Goal: Task Accomplishment & Management: Complete application form

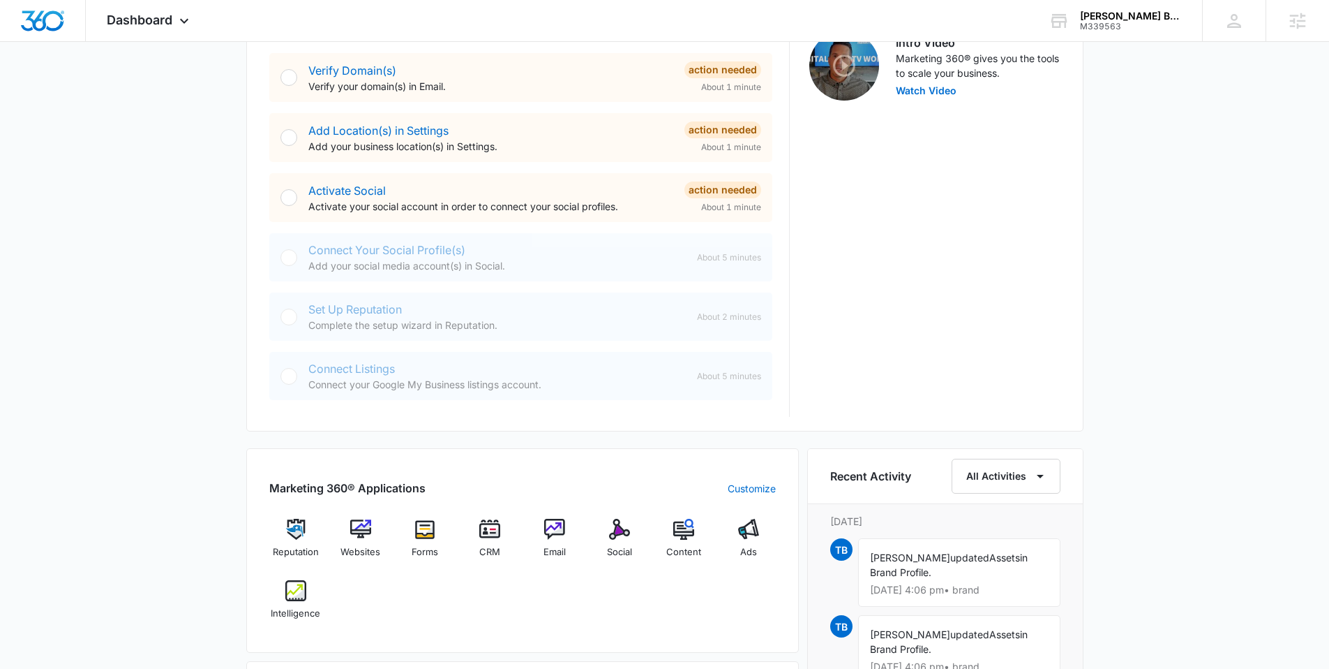
scroll to position [655, 0]
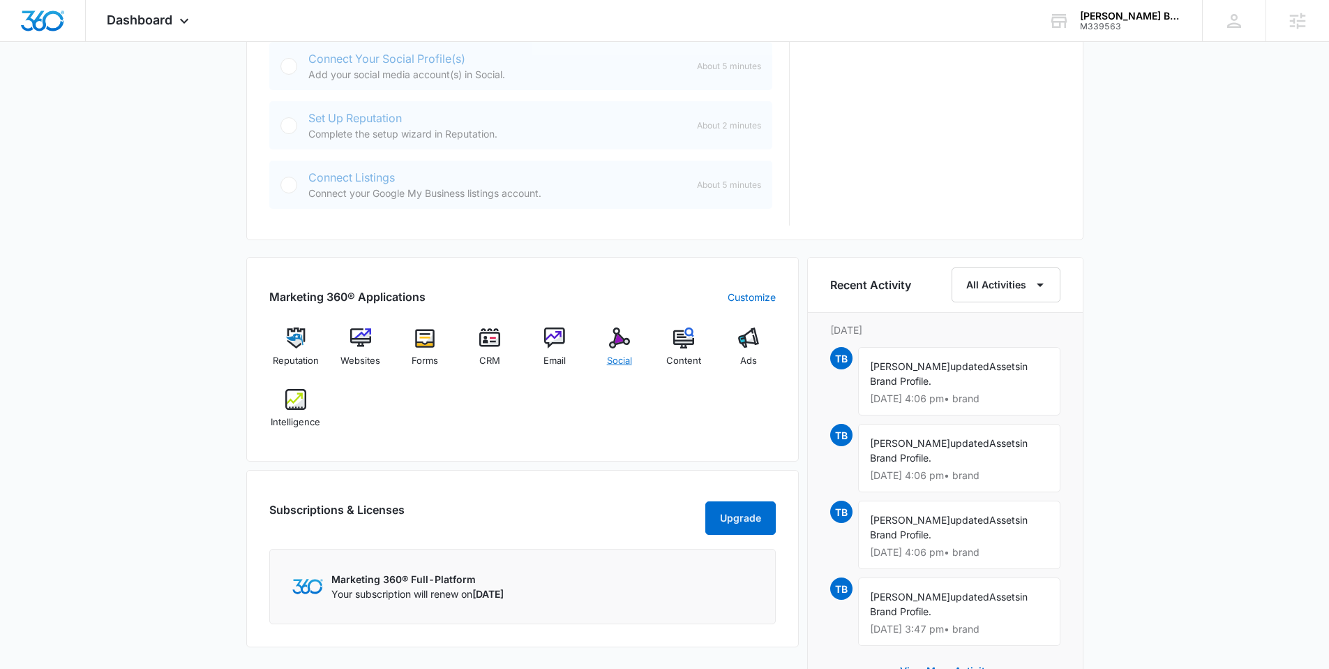
click at [609, 341] on img at bounding box center [619, 337] width 21 height 21
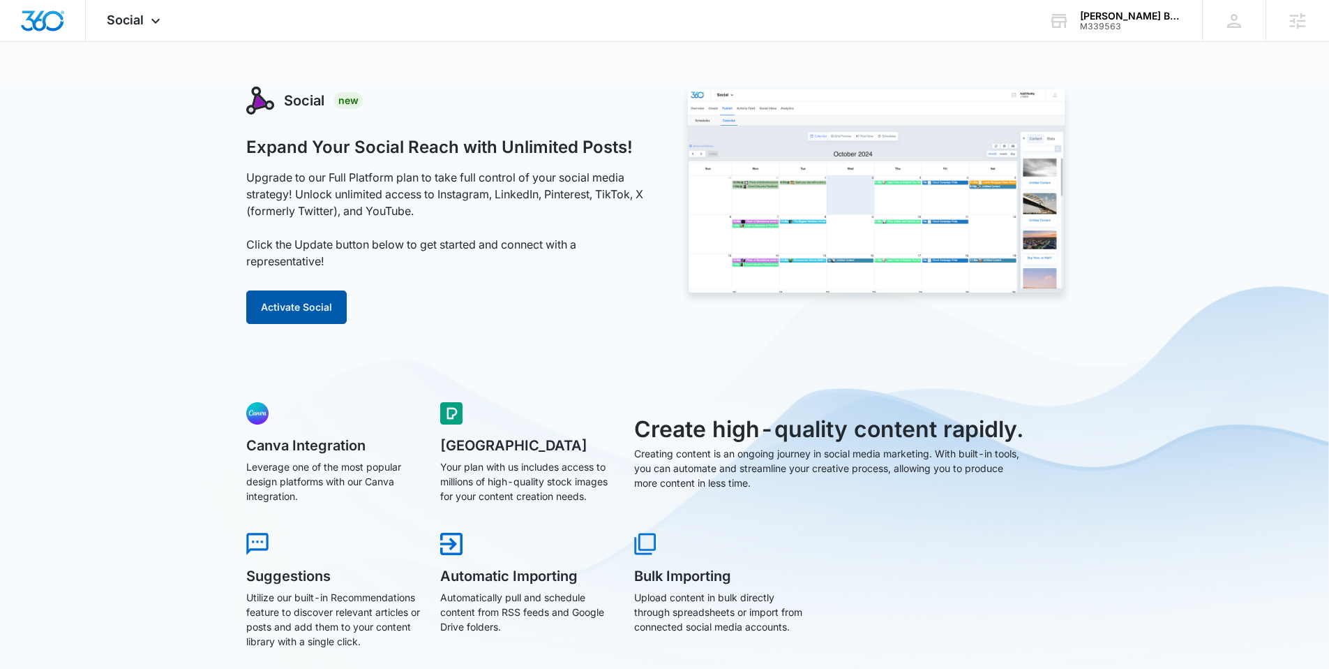
click at [288, 303] on button "Activate Social" at bounding box center [296, 306] width 100 height 33
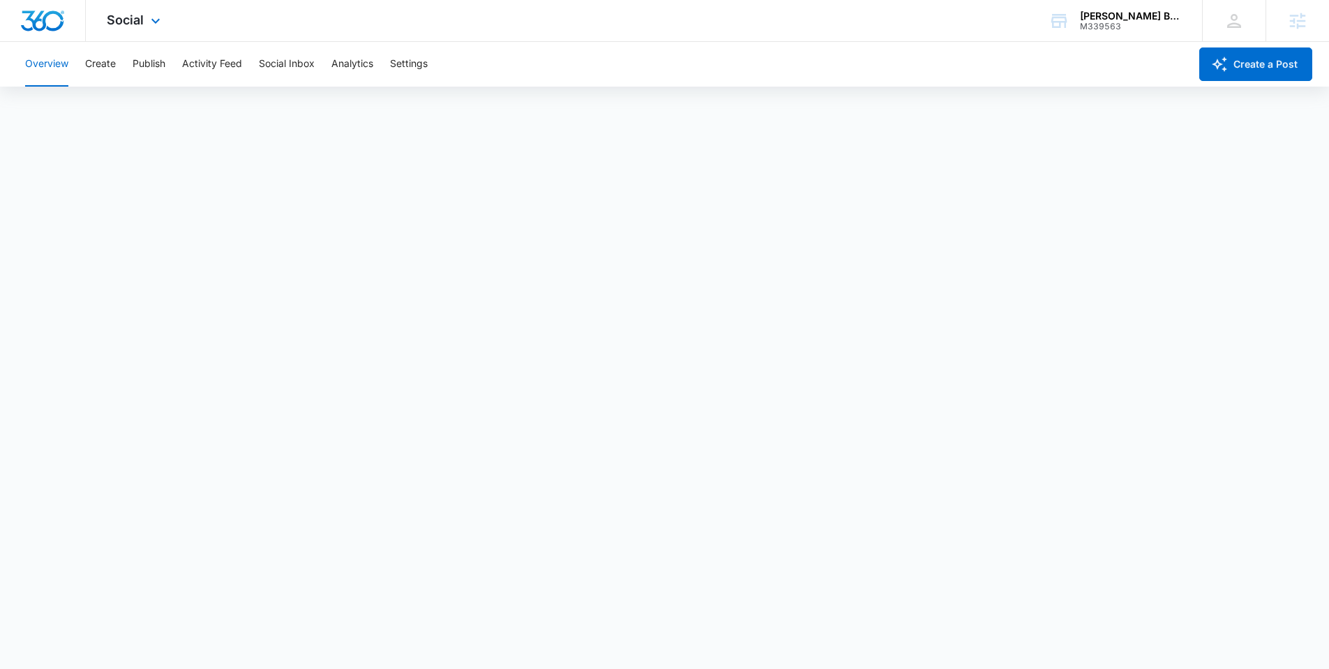
click at [41, 24] on img "Dashboard" at bounding box center [42, 20] width 45 height 21
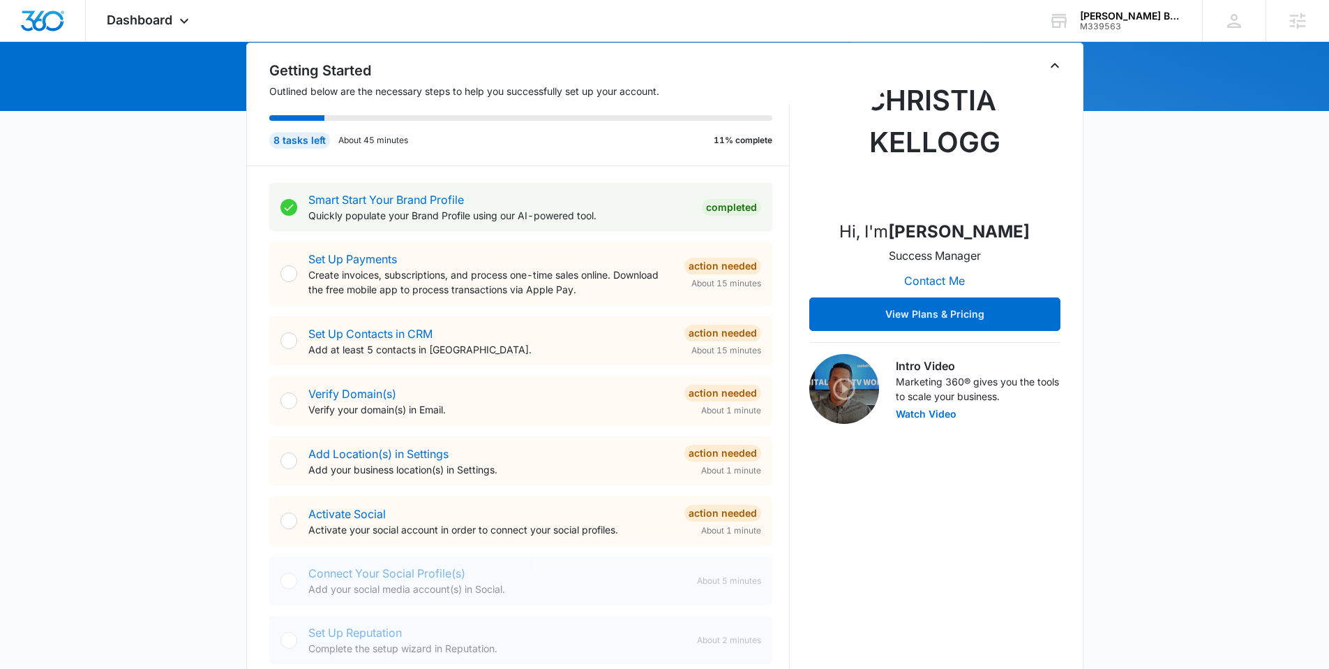
scroll to position [592, 0]
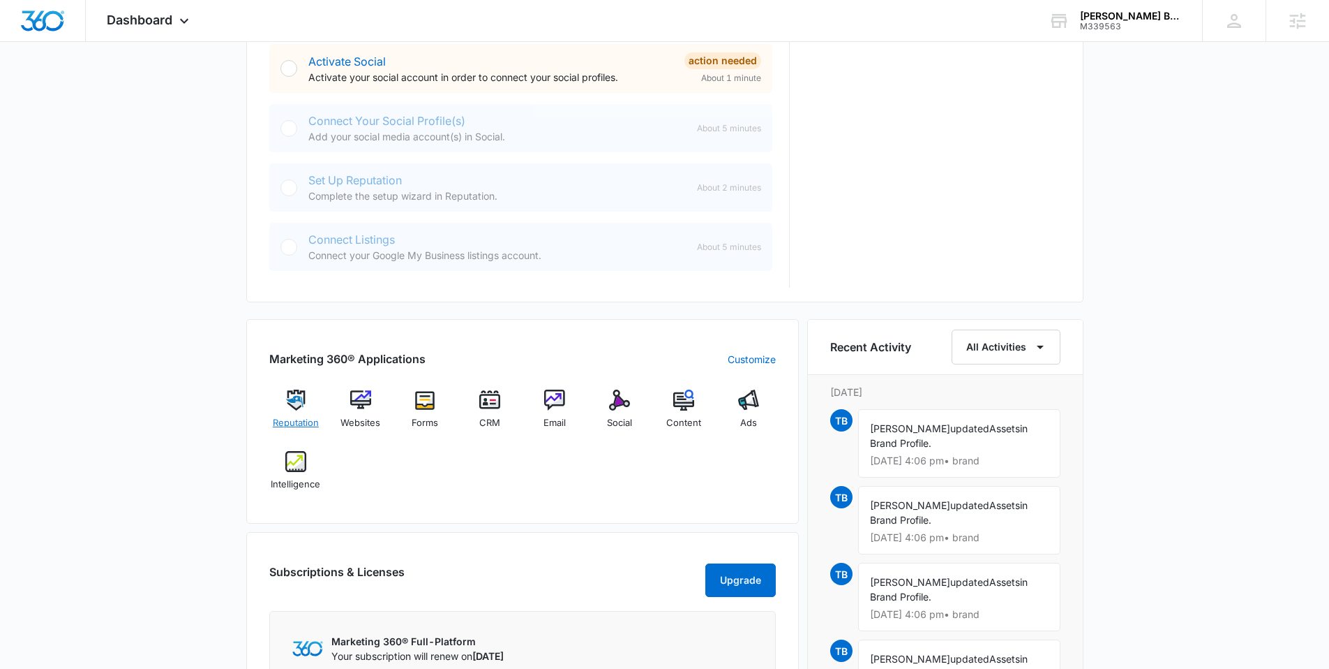
click at [300, 406] on img at bounding box center [295, 399] width 21 height 21
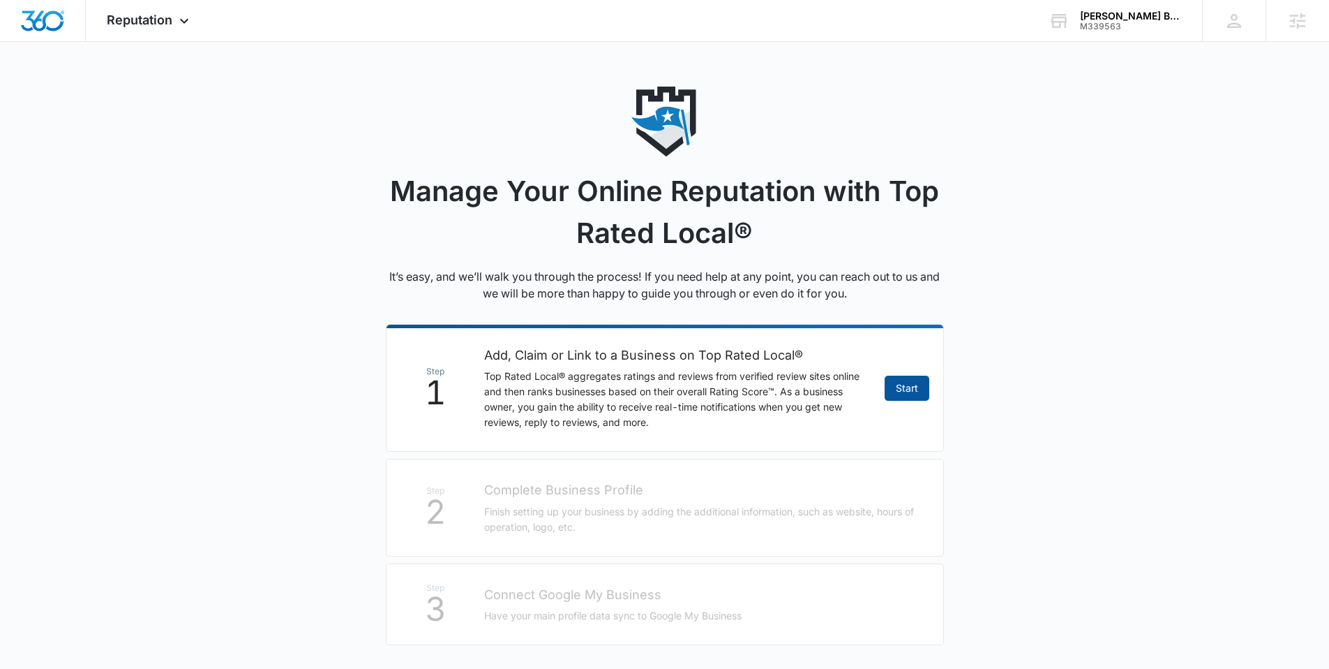
click at [904, 380] on link "Start" at bounding box center [907, 387] width 45 height 25
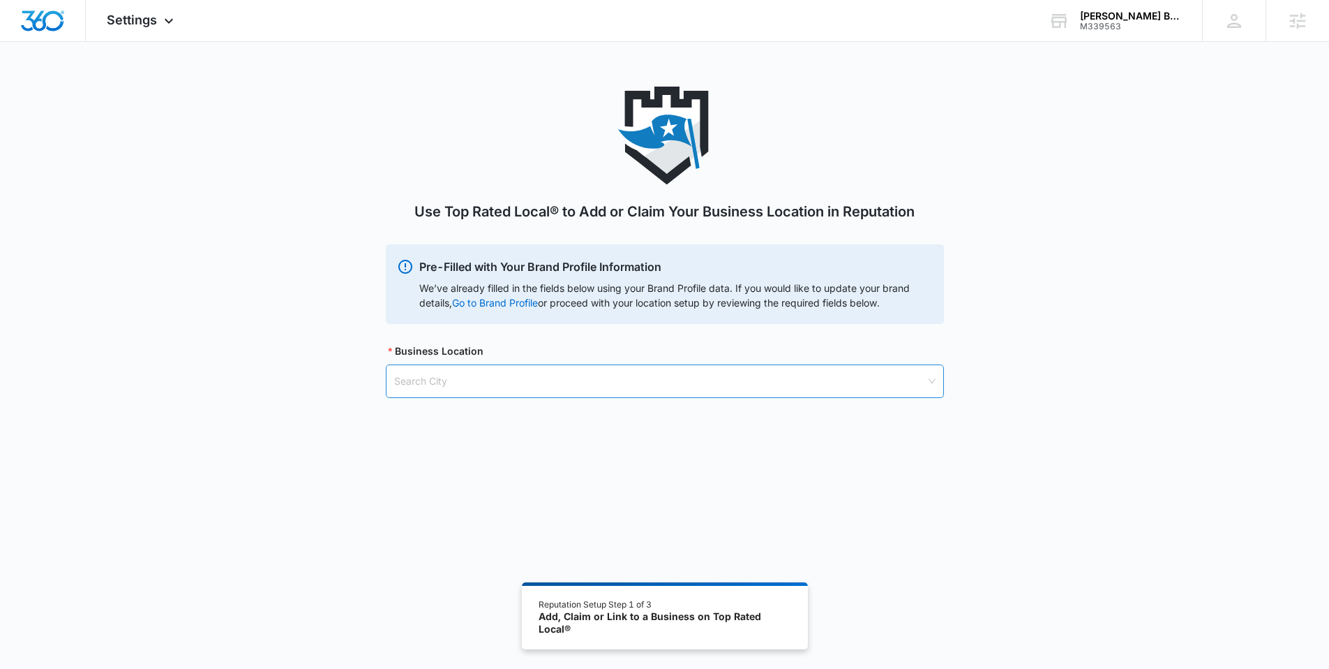
click at [495, 389] on input "search" at bounding box center [660, 381] width 532 height 32
paste input "[GEOGRAPHIC_DATA], [GEOGRAPHIC_DATA]"
type input "[GEOGRAPHIC_DATA], [GEOGRAPHIC_DATA]"
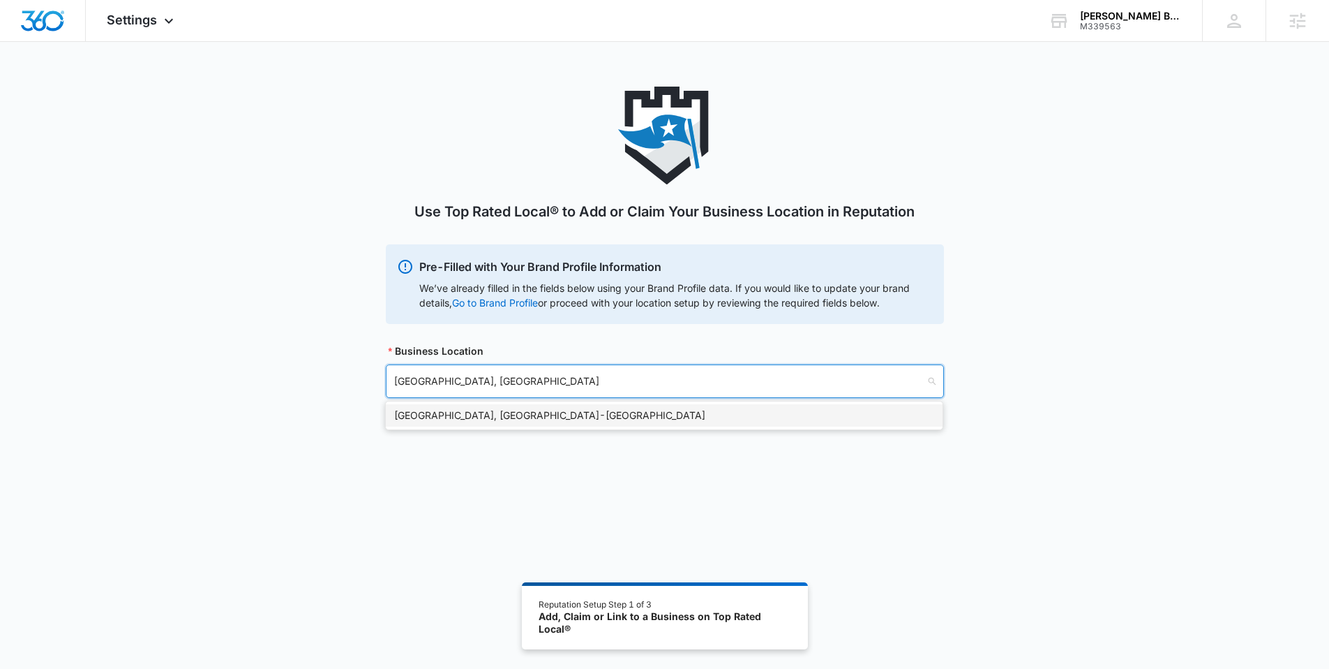
click at [443, 418] on div "[GEOGRAPHIC_DATA], [GEOGRAPHIC_DATA] - [GEOGRAPHIC_DATA]" at bounding box center [664, 415] width 540 height 15
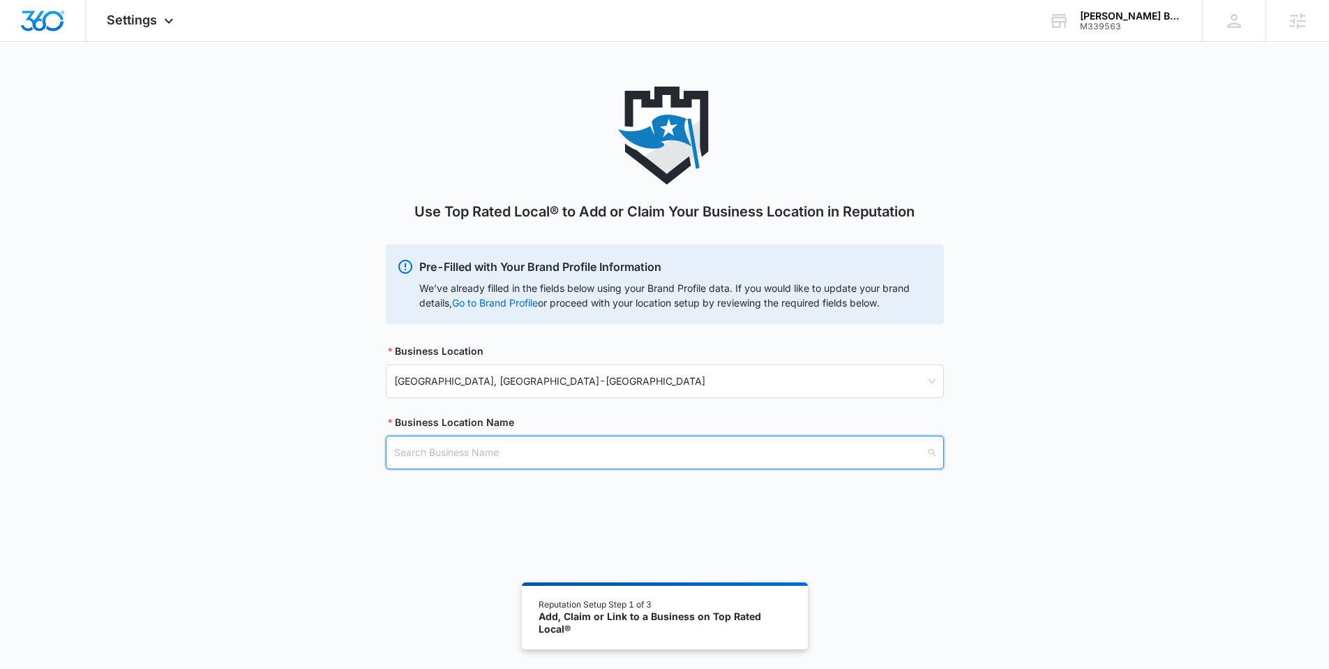
click at [426, 458] on input "search" at bounding box center [660, 452] width 532 height 32
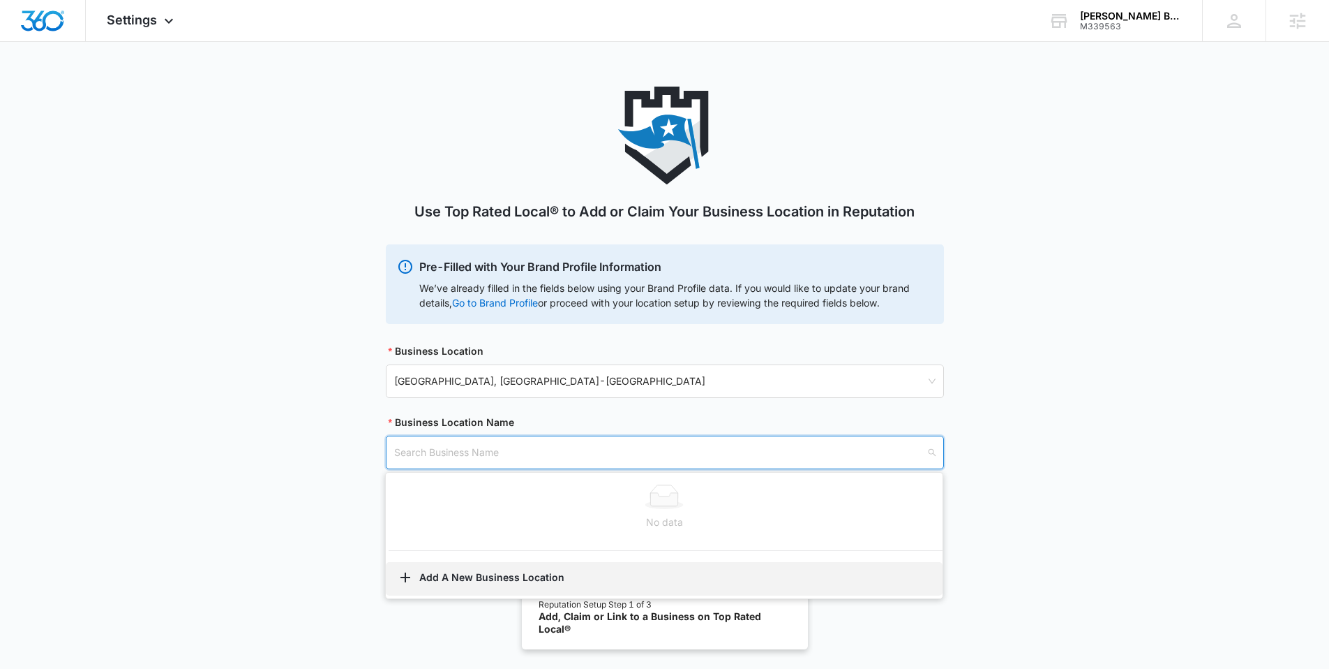
click at [448, 573] on button "Add A New Business Location" at bounding box center [664, 578] width 557 height 33
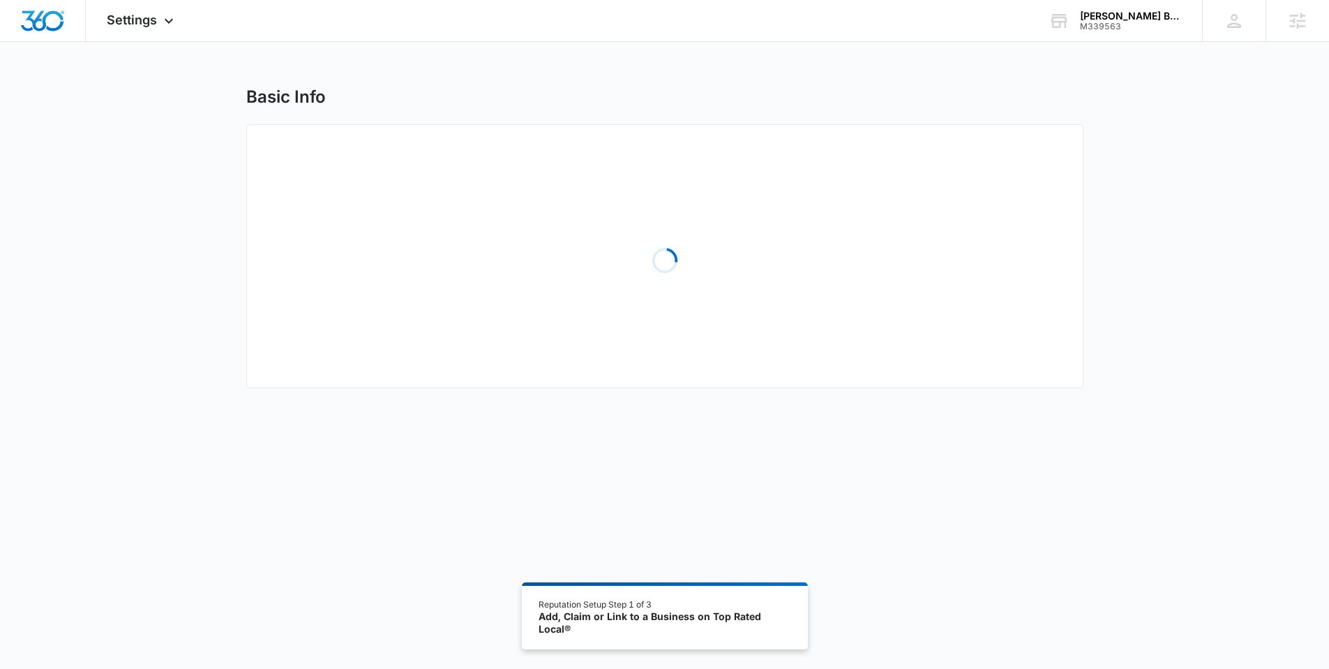
select select "[US_STATE]"
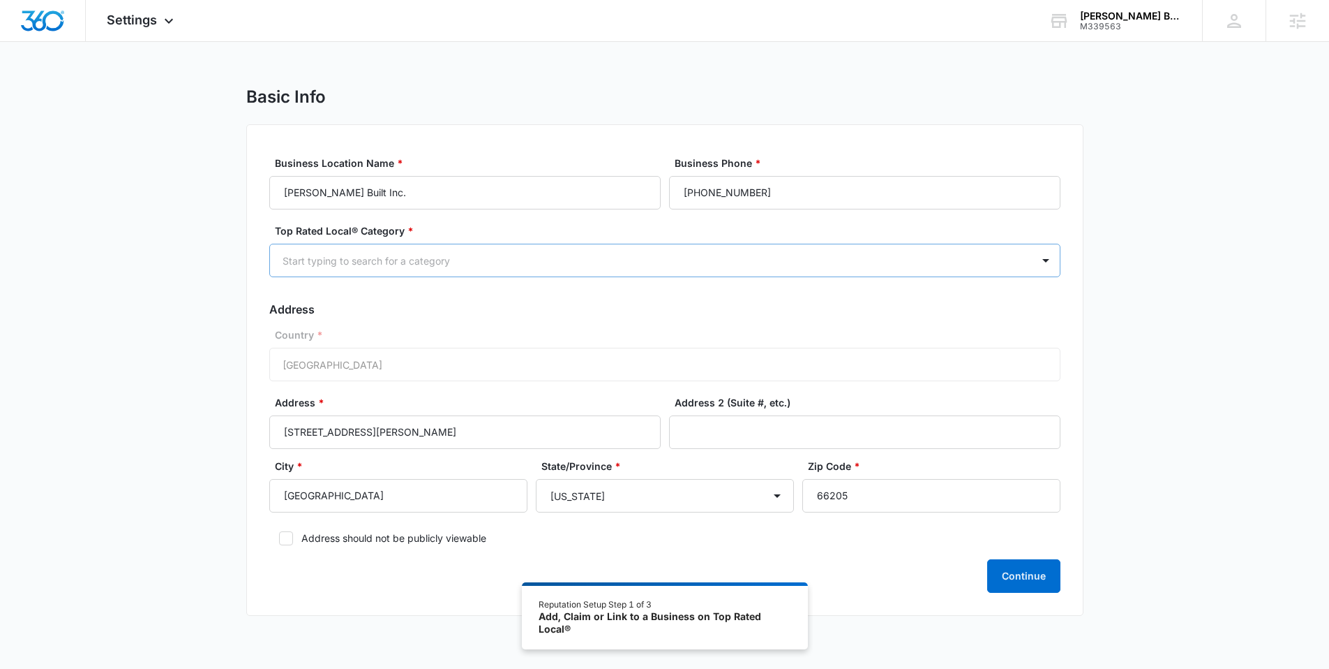
click at [412, 262] on div at bounding box center [648, 260] width 731 height 17
type input "d"
type input "home"
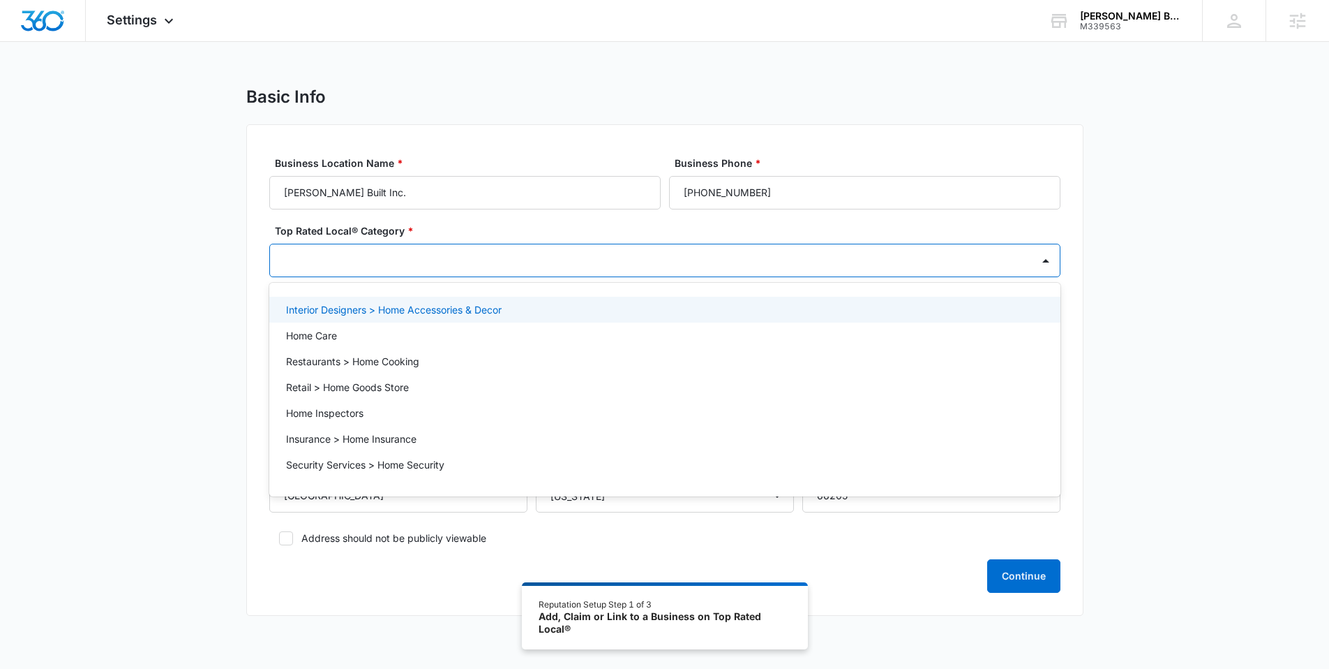
click at [331, 260] on div at bounding box center [648, 260] width 731 height 17
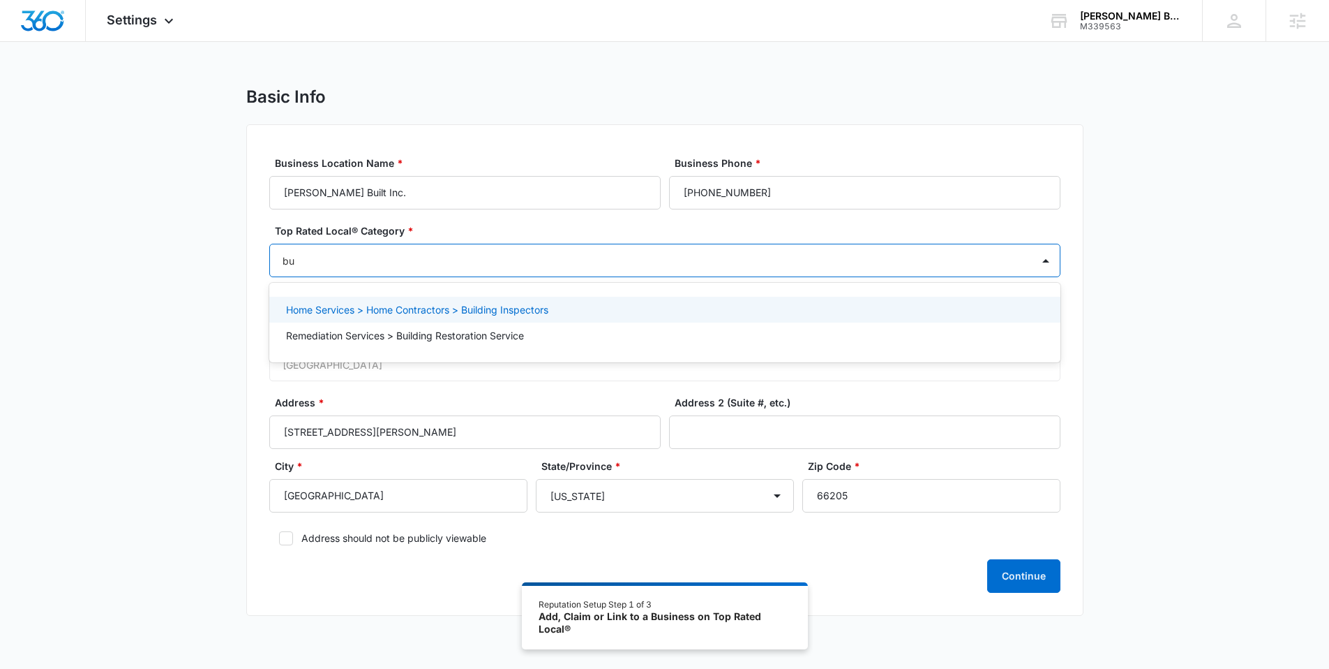
type input "b"
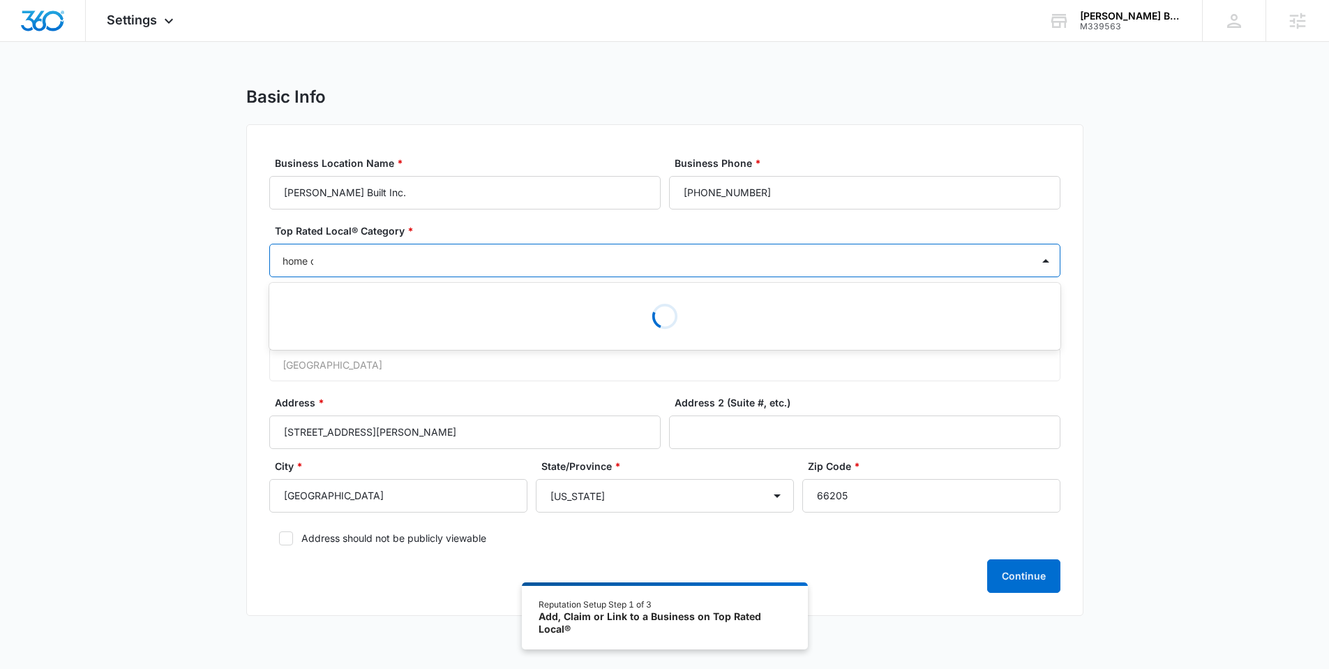
type input "home co"
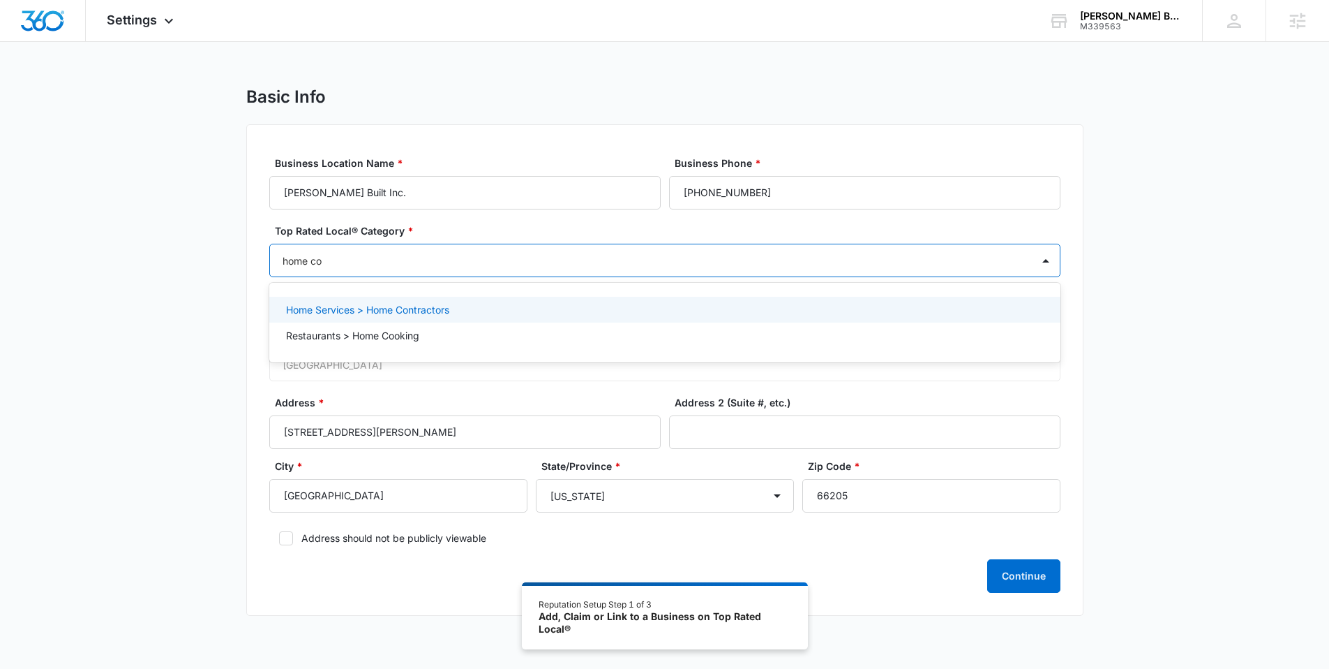
click at [350, 303] on p "Home Services > Home Contractors" at bounding box center [367, 309] width 163 height 15
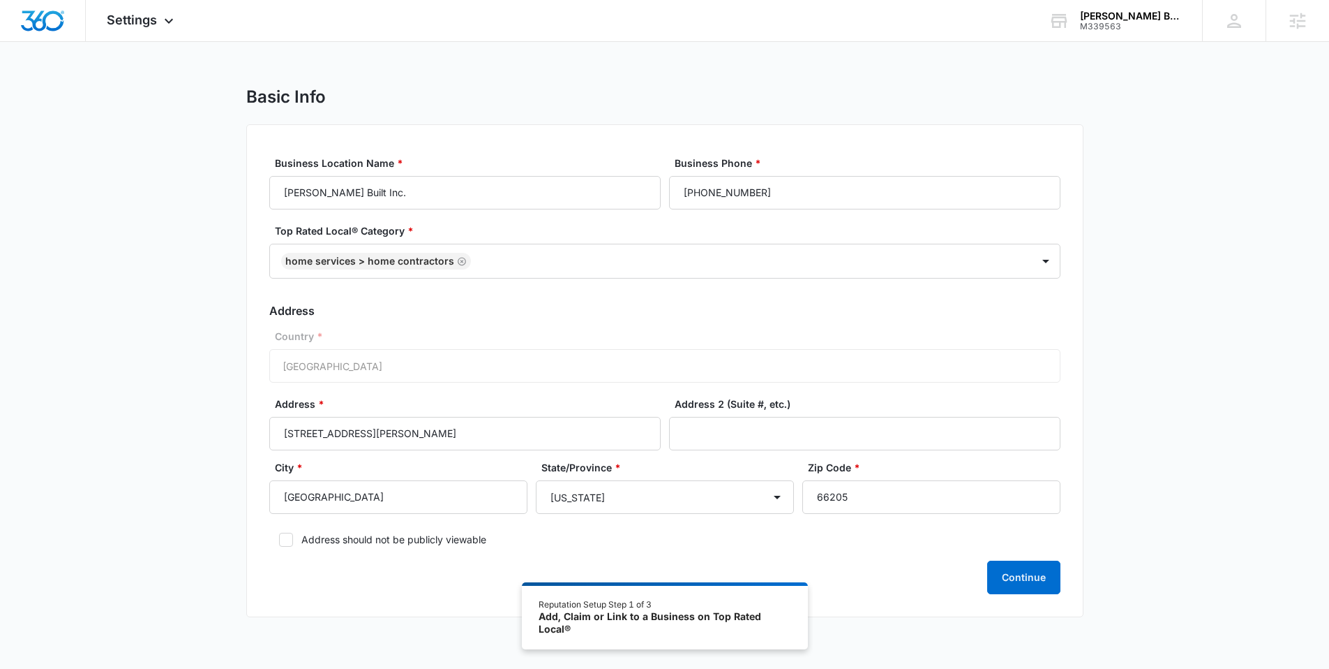
click at [197, 306] on div "Basic Info Business Location Name * [PERSON_NAME] Built Inc. Business Phone * […" at bounding box center [664, 360] width 1329 height 547
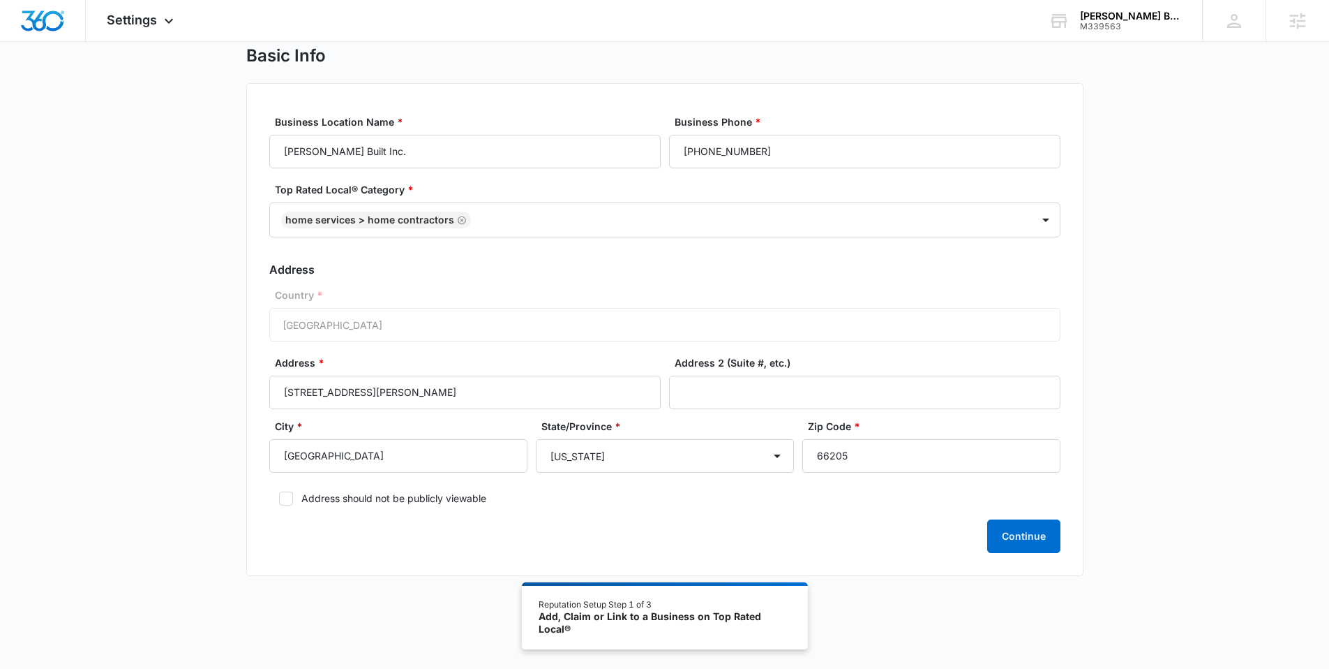
scroll to position [70, 0]
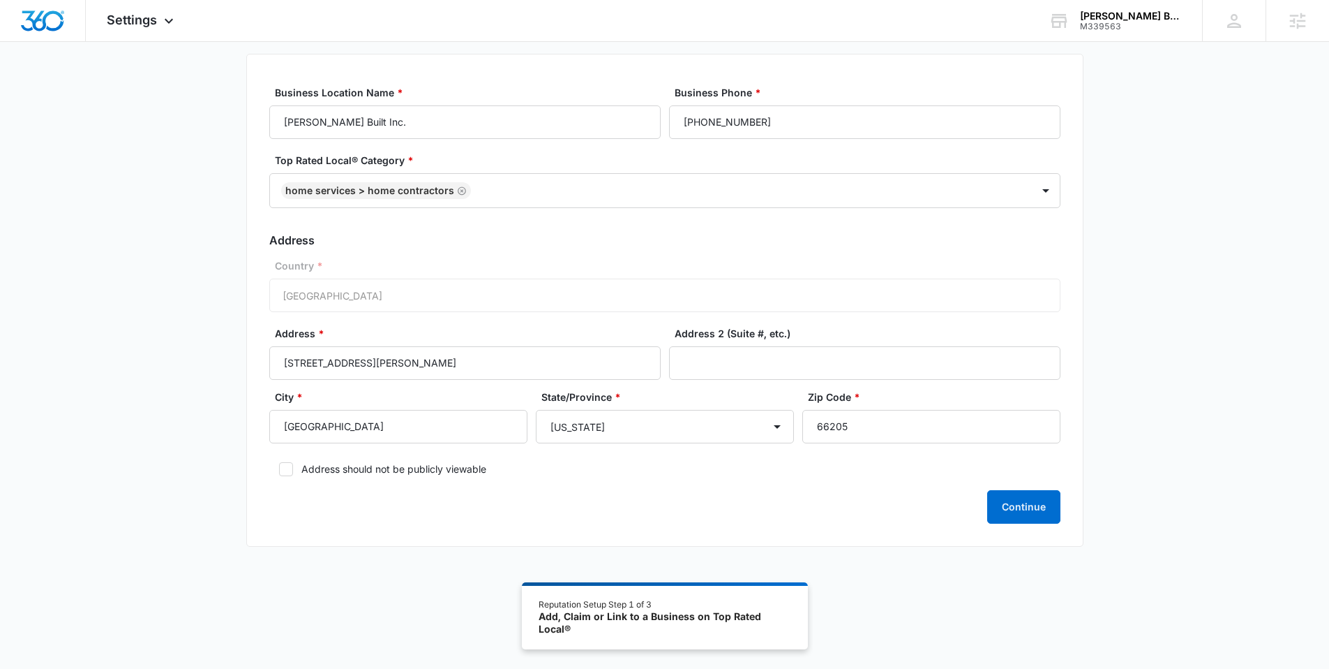
click at [333, 468] on label "Address should not be publicly viewable" at bounding box center [664, 468] width 791 height 15
click at [279, 468] on input "Address should not be publicly viewable" at bounding box center [274, 469] width 10 height 10
checkbox input "true"
click at [1028, 502] on button "Continue" at bounding box center [1023, 506] width 73 height 33
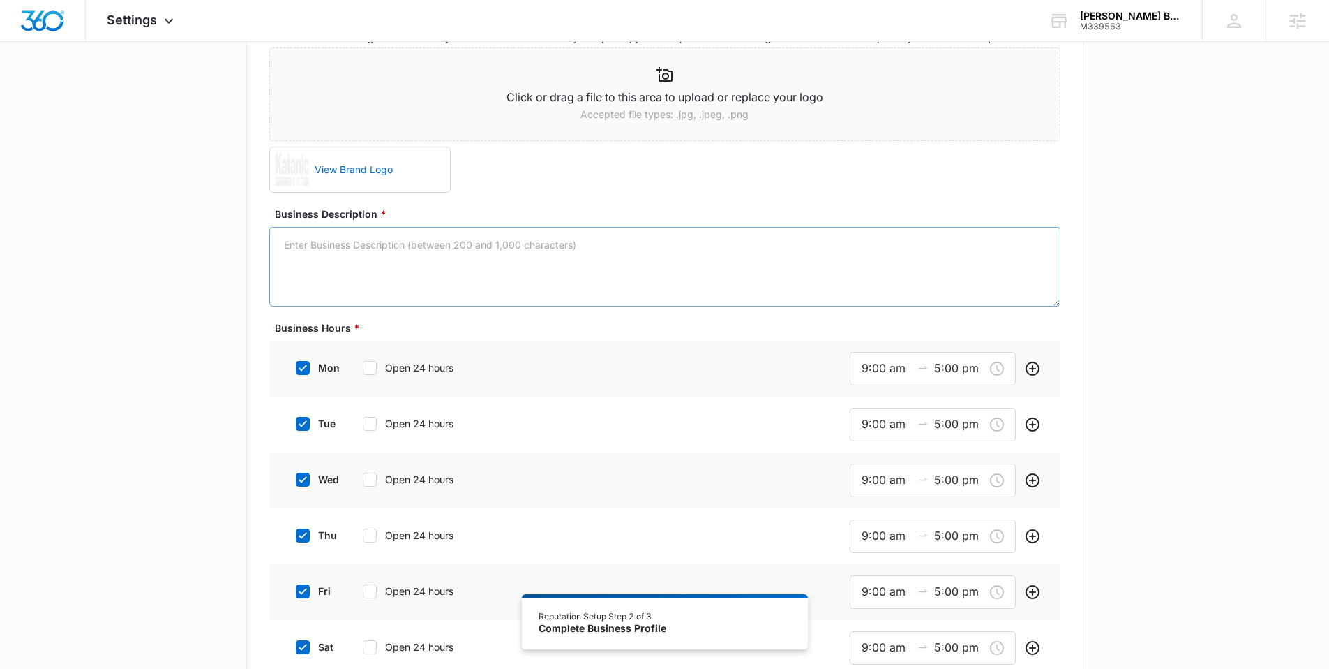
scroll to position [245, 0]
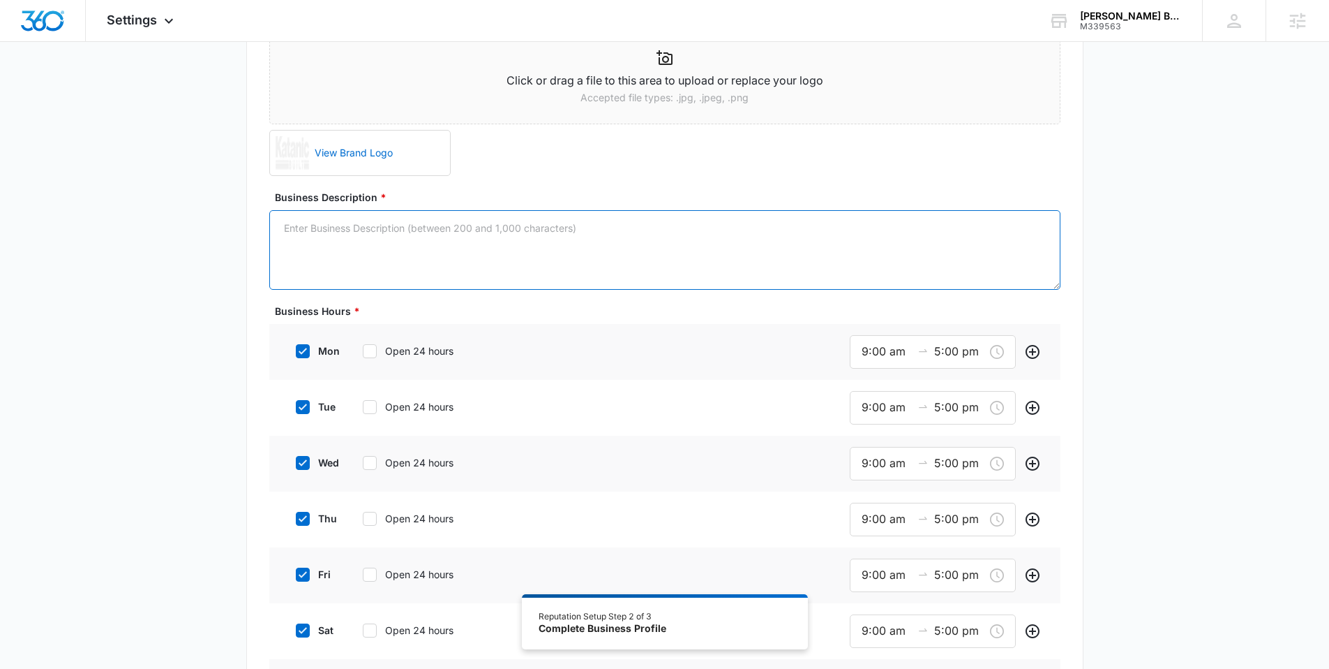
click at [495, 251] on textarea "Business Description *" at bounding box center [664, 250] width 791 height 80
paste textarea "[PERSON_NAME] Built is a general contractor and developer focused on becoming t…"
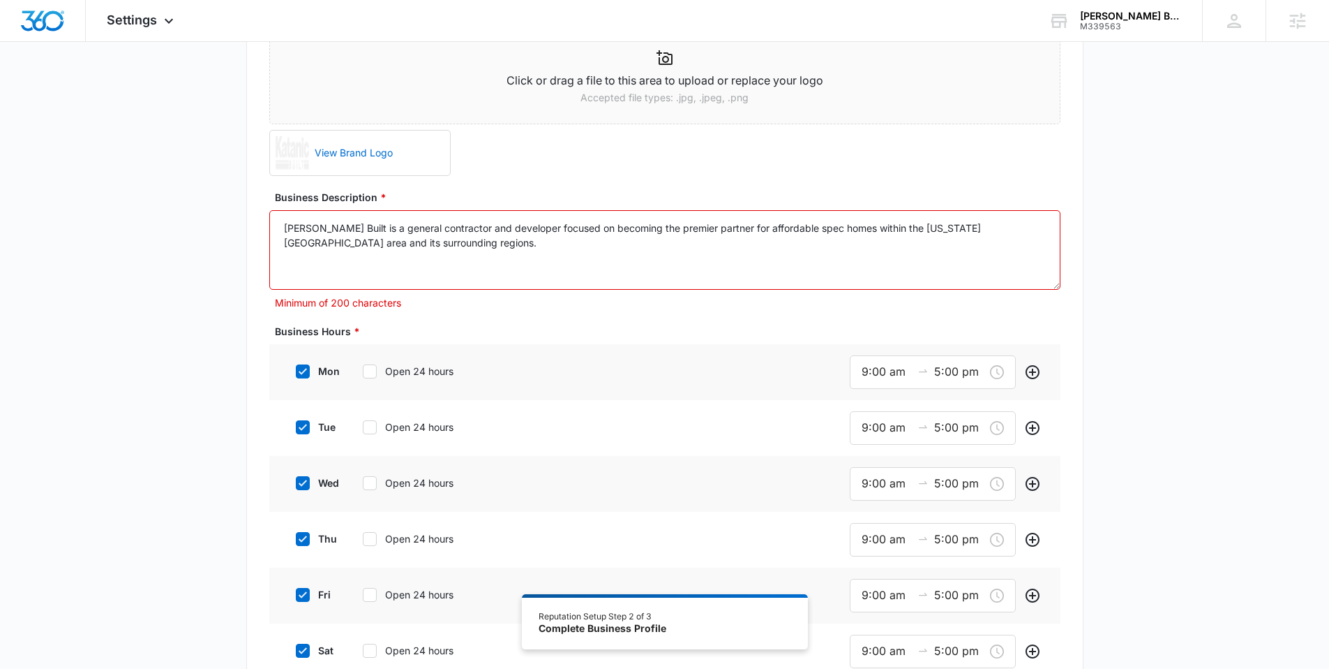
paste textarea "we strive to provide remarkable construction services, consistently improving o…"
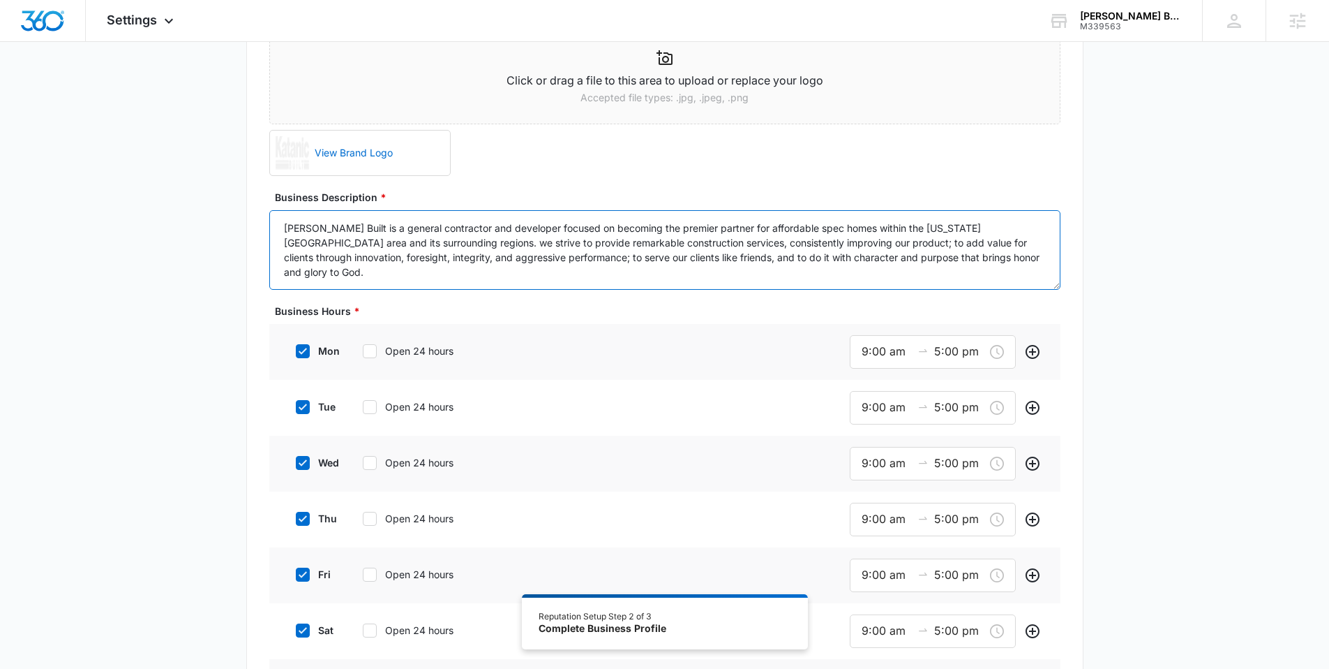
click at [387, 244] on textarea "[PERSON_NAME] Built is a general contractor and developer focused on becoming t…" at bounding box center [664, 250] width 791 height 80
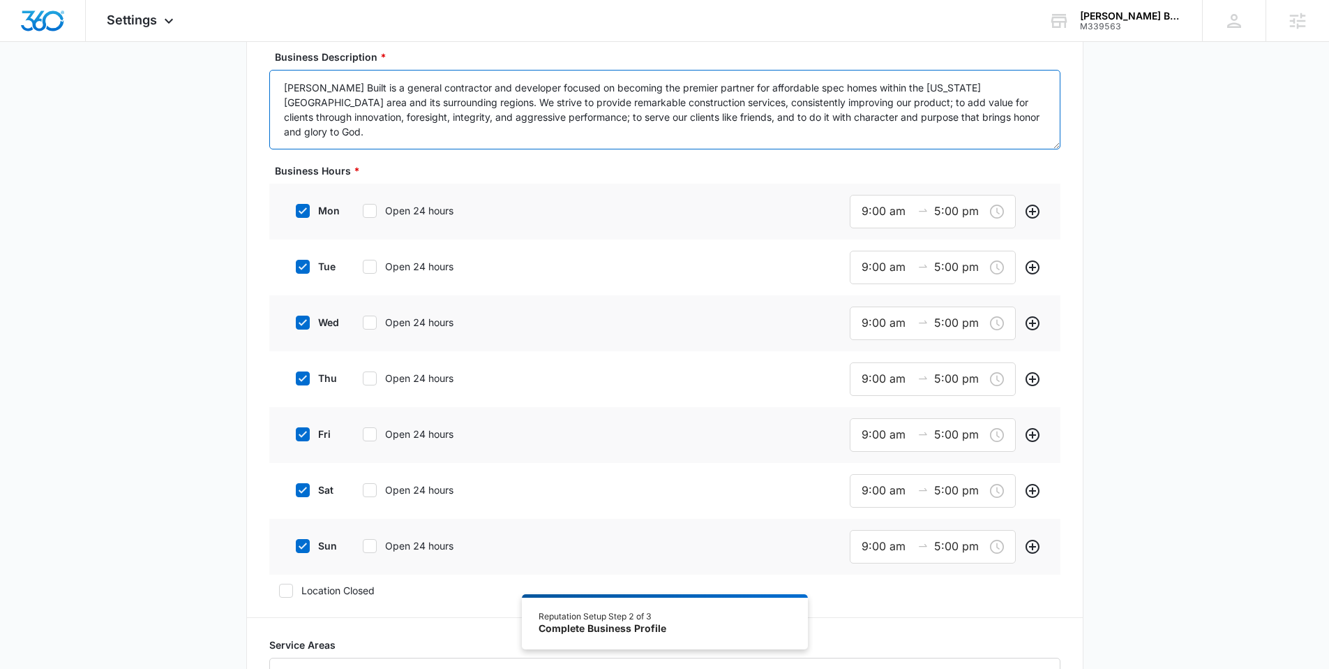
scroll to position [399, 0]
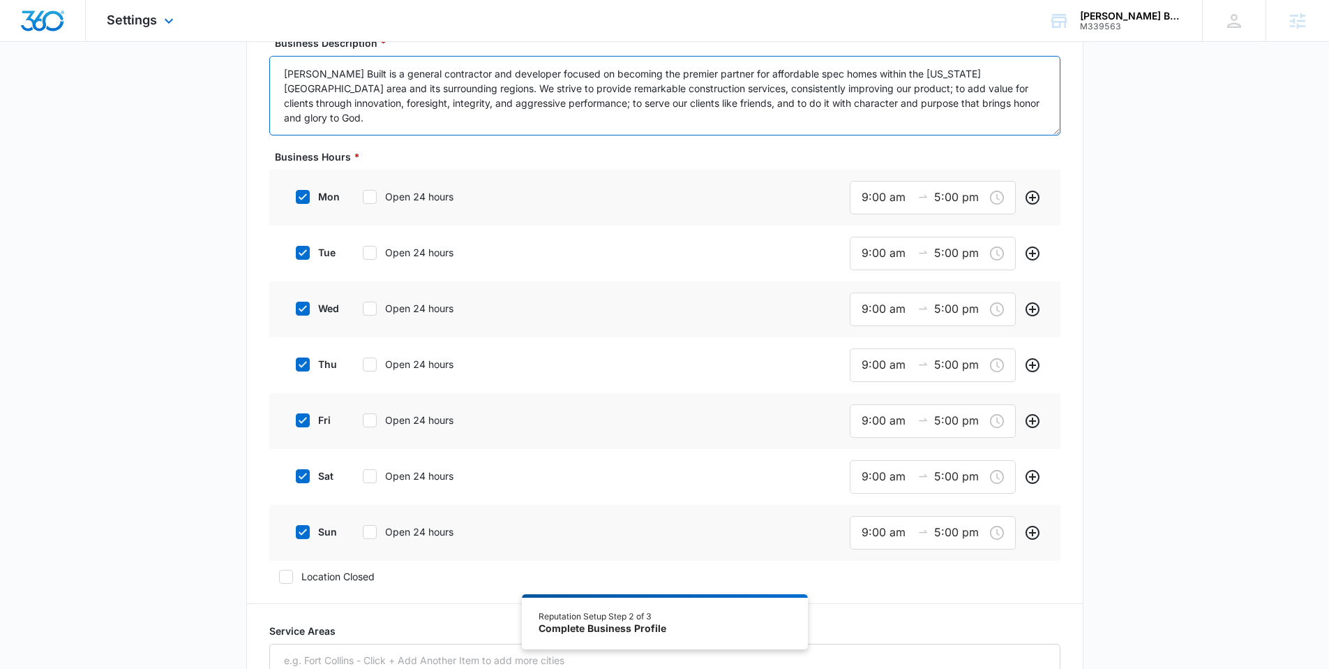
type textarea "[PERSON_NAME] Built is a general contractor and developer focused on becoming t…"
click at [314, 472] on label "sat" at bounding box center [314, 475] width 56 height 15
click at [296, 472] on input "sat" at bounding box center [291, 476] width 10 height 10
checkbox input "false"
click at [304, 530] on icon at bounding box center [303, 529] width 13 height 13
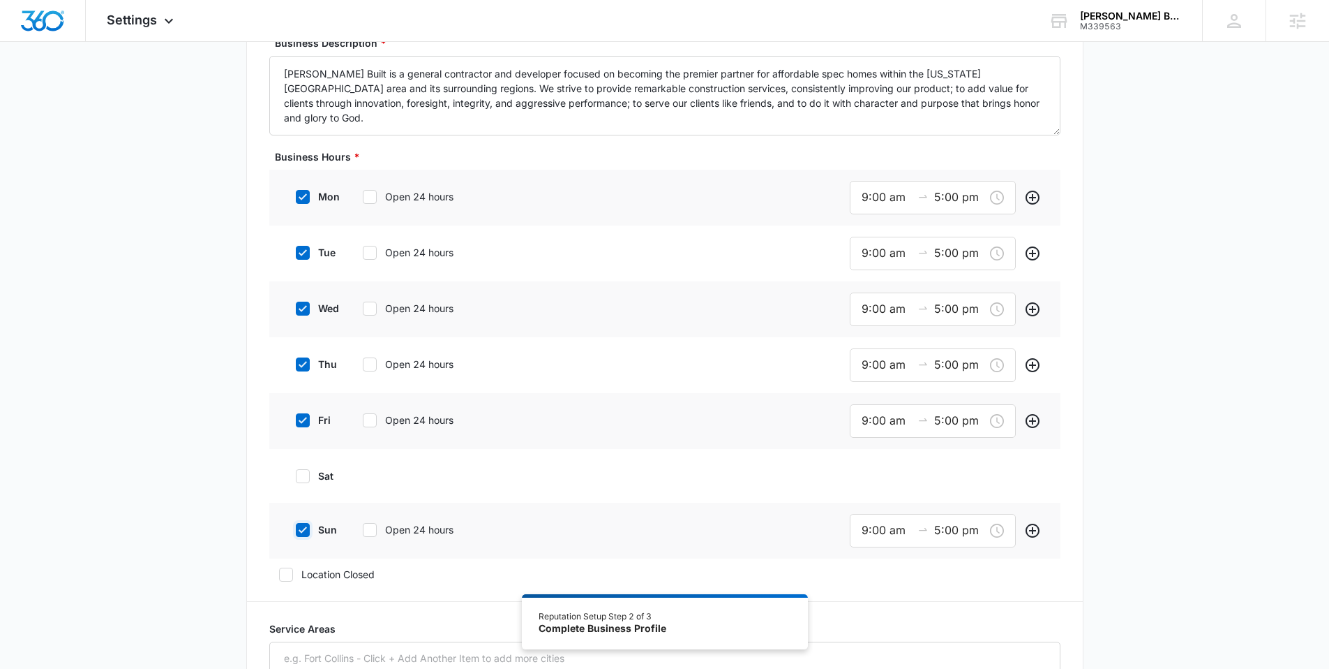
click at [296, 530] on input "sun" at bounding box center [291, 530] width 10 height 10
checkbox input "false"
drag, startPoint x: 867, startPoint y: 199, endPoint x: 858, endPoint y: 200, distance: 9.1
click at [858, 200] on div "9:00 am 5:00 pm" at bounding box center [933, 197] width 166 height 33
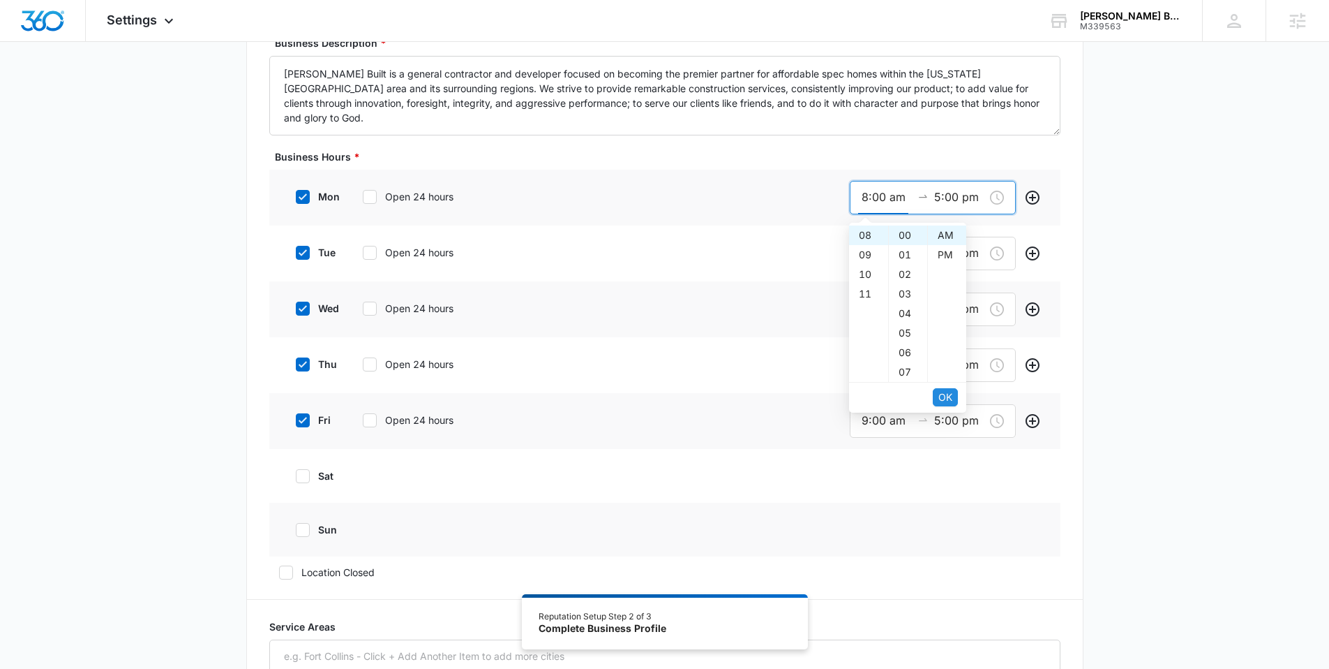
click at [936, 392] on button "OK" at bounding box center [945, 397] width 25 height 18
type input "8:00 am"
click at [870, 251] on div "06" at bounding box center [868, 255] width 39 height 20
type input "6:00 pm"
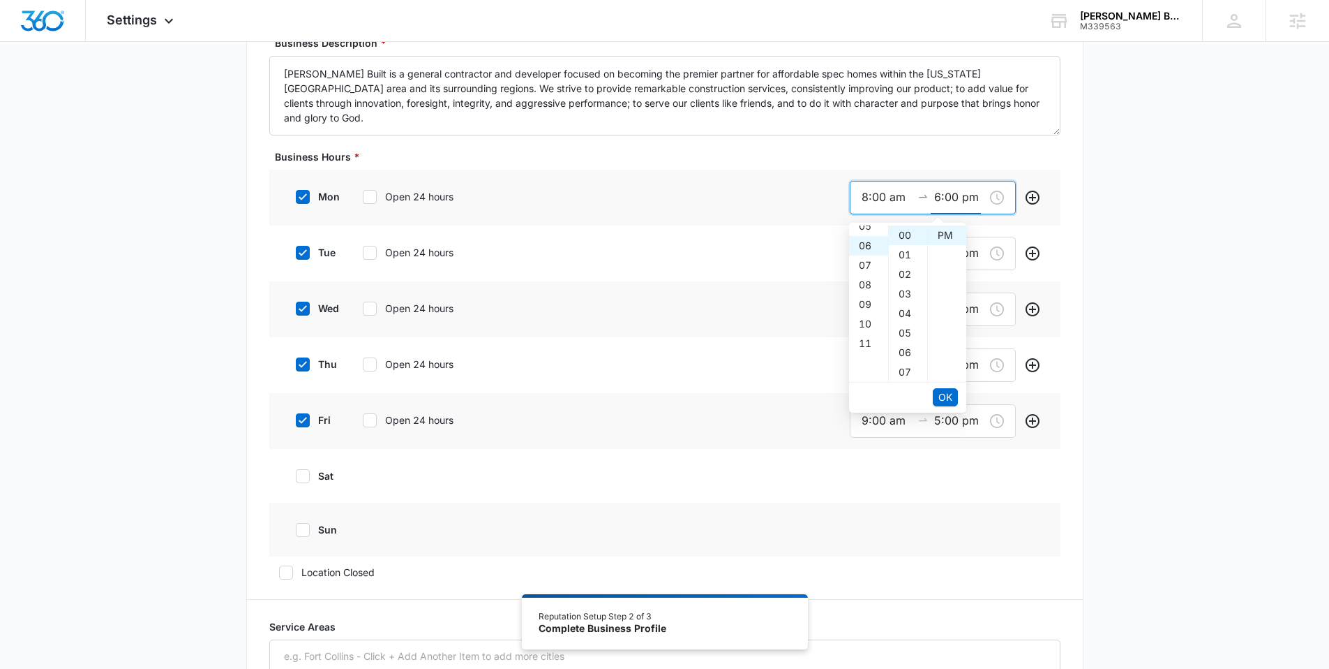
scroll to position [117, 0]
click at [950, 396] on span "OK" at bounding box center [946, 396] width 14 height 15
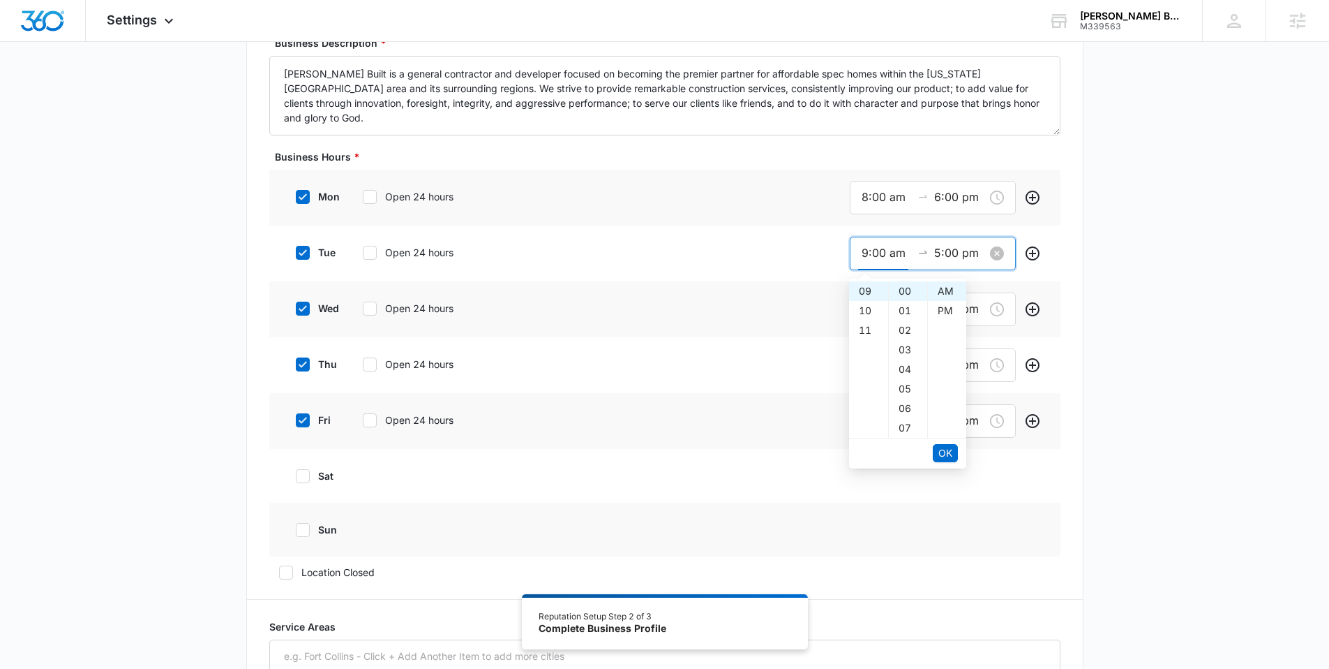
drag, startPoint x: 867, startPoint y: 251, endPoint x: 851, endPoint y: 259, distance: 17.8
click at [851, 257] on div "9:00 am 5:00 pm" at bounding box center [933, 253] width 166 height 33
click at [944, 449] on span "OK" at bounding box center [946, 452] width 14 height 15
type input "8:00 am"
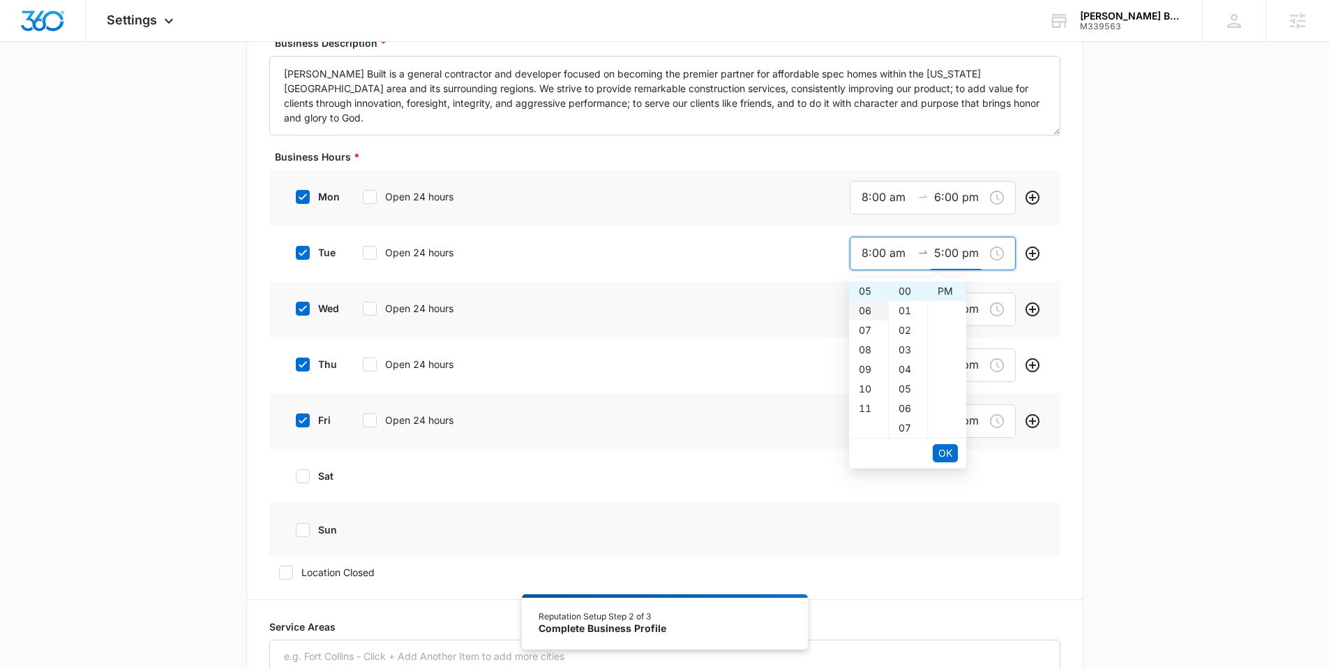
click at [860, 311] on div "06" at bounding box center [868, 311] width 39 height 20
type input "6:00 pm"
click at [944, 456] on span "OK" at bounding box center [946, 452] width 14 height 15
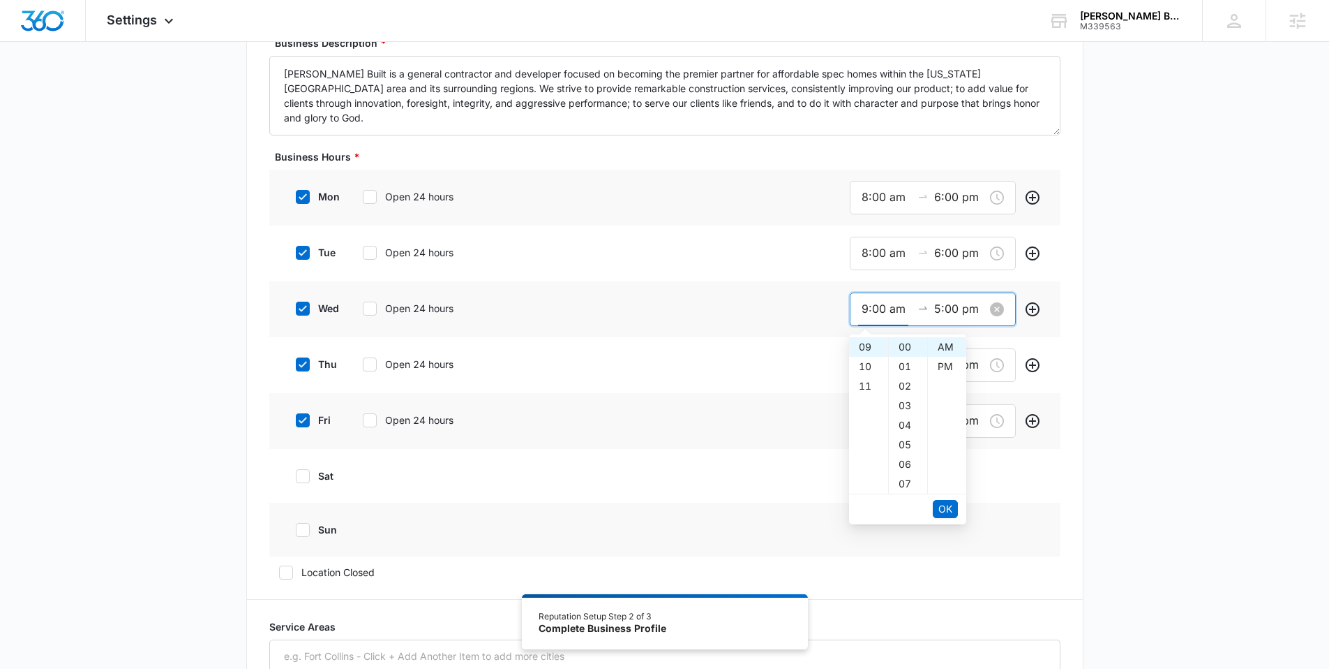
drag, startPoint x: 866, startPoint y: 308, endPoint x: 856, endPoint y: 308, distance: 9.8
click at [856, 308] on div "9:00 am 5:00 pm" at bounding box center [933, 308] width 166 height 33
click at [941, 507] on span "OK" at bounding box center [946, 508] width 14 height 15
type input "8:00 am"
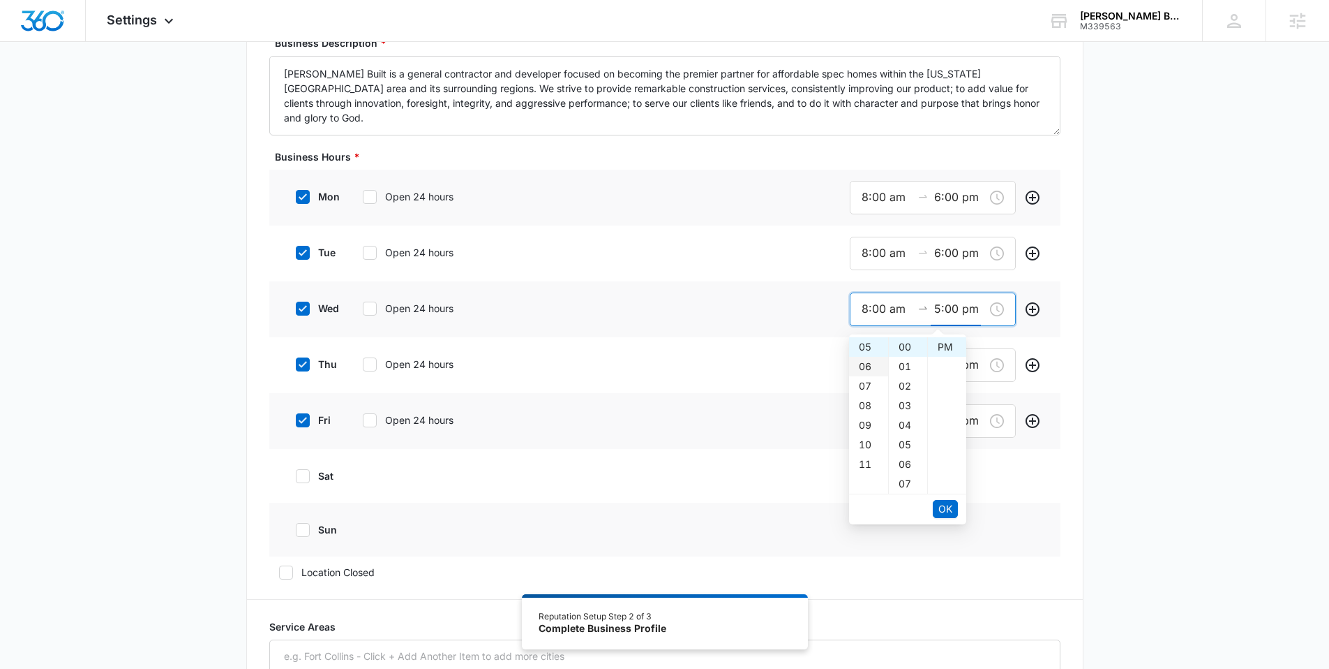
click at [866, 363] on div "06" at bounding box center [868, 367] width 39 height 20
type input "6:00 pm"
click at [942, 509] on span "OK" at bounding box center [946, 508] width 14 height 15
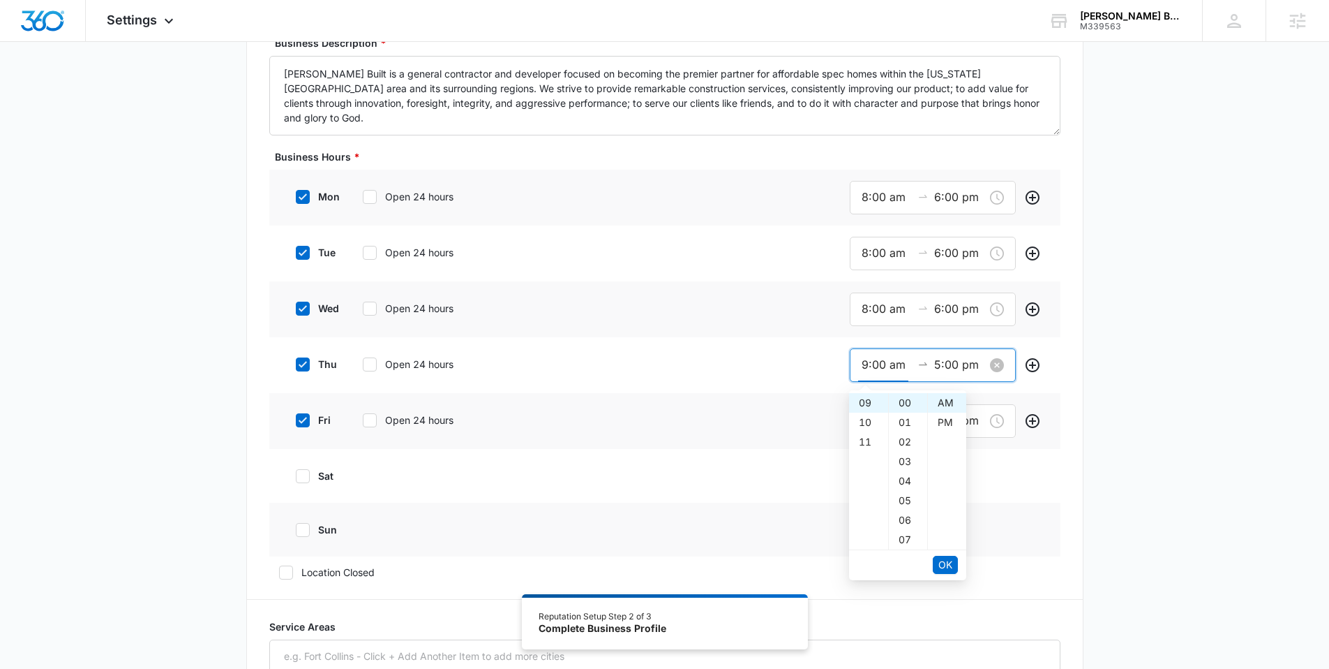
drag, startPoint x: 863, startPoint y: 363, endPoint x: 855, endPoint y: 363, distance: 7.7
click at [856, 363] on div "9:00 am 5:00 pm" at bounding box center [933, 364] width 166 height 33
click at [942, 557] on span "OK" at bounding box center [946, 564] width 14 height 15
type input "8:00 am"
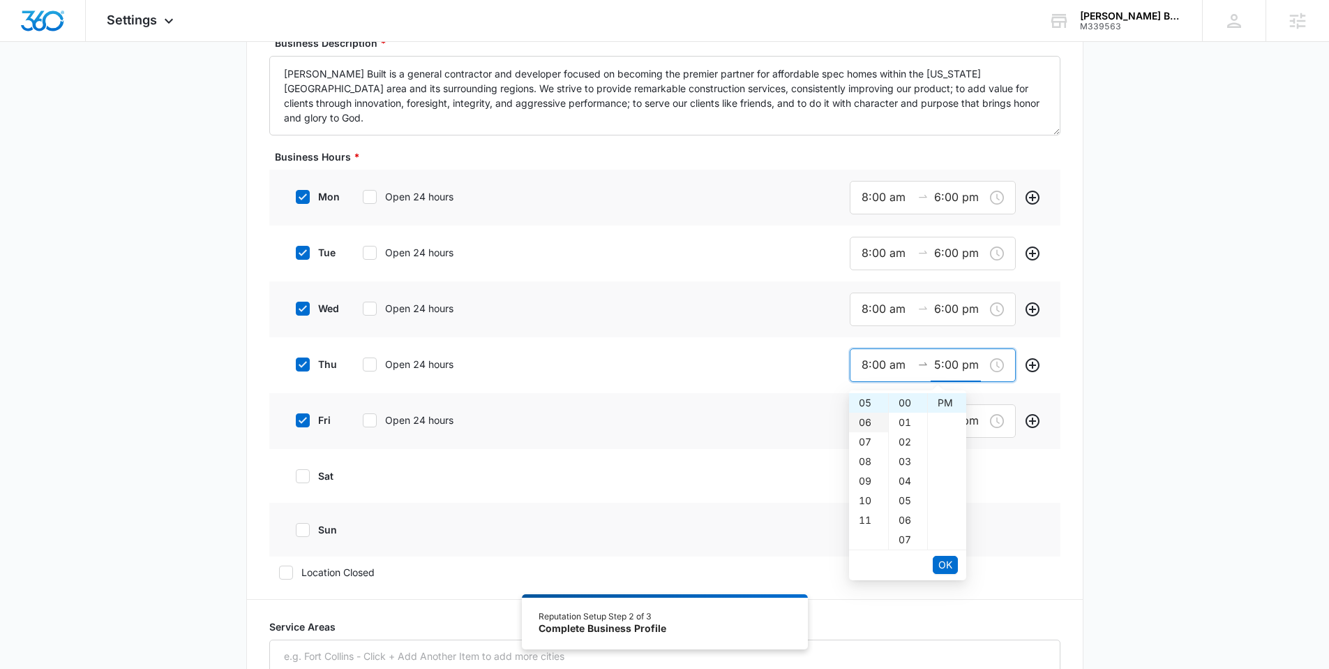
click at [859, 419] on div "06" at bounding box center [868, 422] width 39 height 20
type input "6:00 pm"
click at [941, 565] on span "OK" at bounding box center [946, 564] width 14 height 15
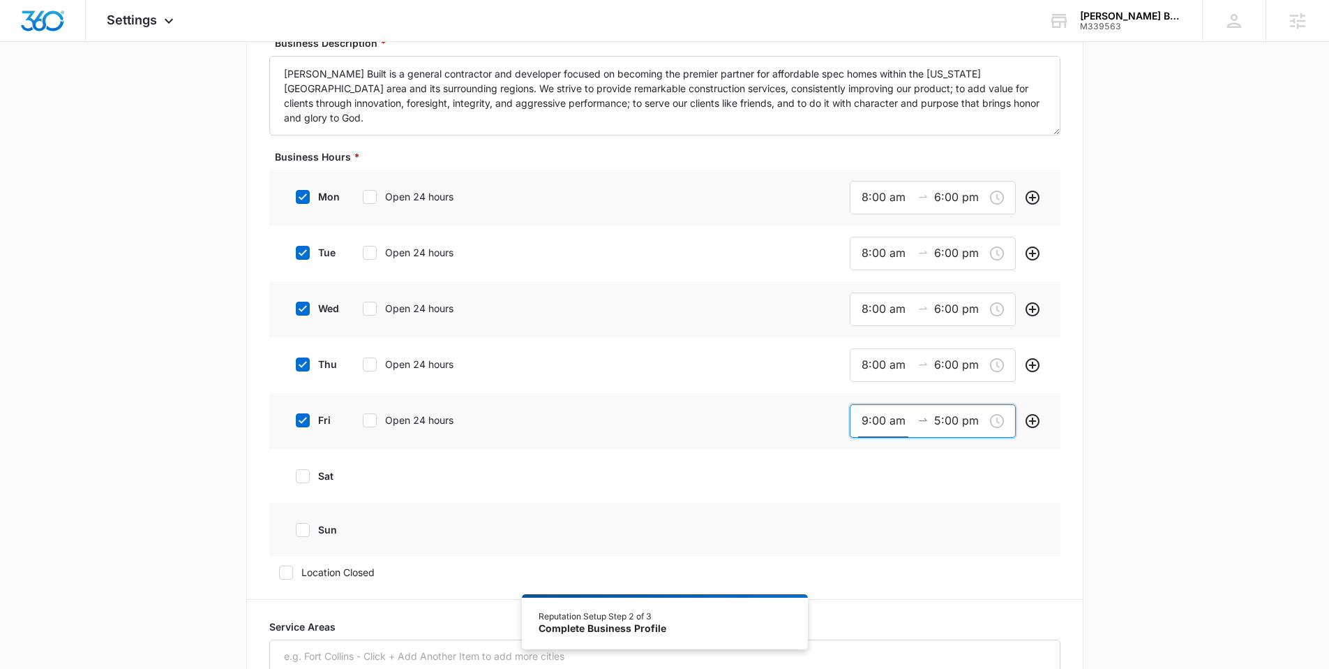
drag, startPoint x: 866, startPoint y: 418, endPoint x: 835, endPoint y: 421, distance: 31.5
click at [835, 421] on div "fri Open 24 hours 9:00 am 5:00 pm" at bounding box center [664, 421] width 791 height 56
click at [945, 617] on span "OK" at bounding box center [946, 620] width 14 height 15
type input "8:00 am"
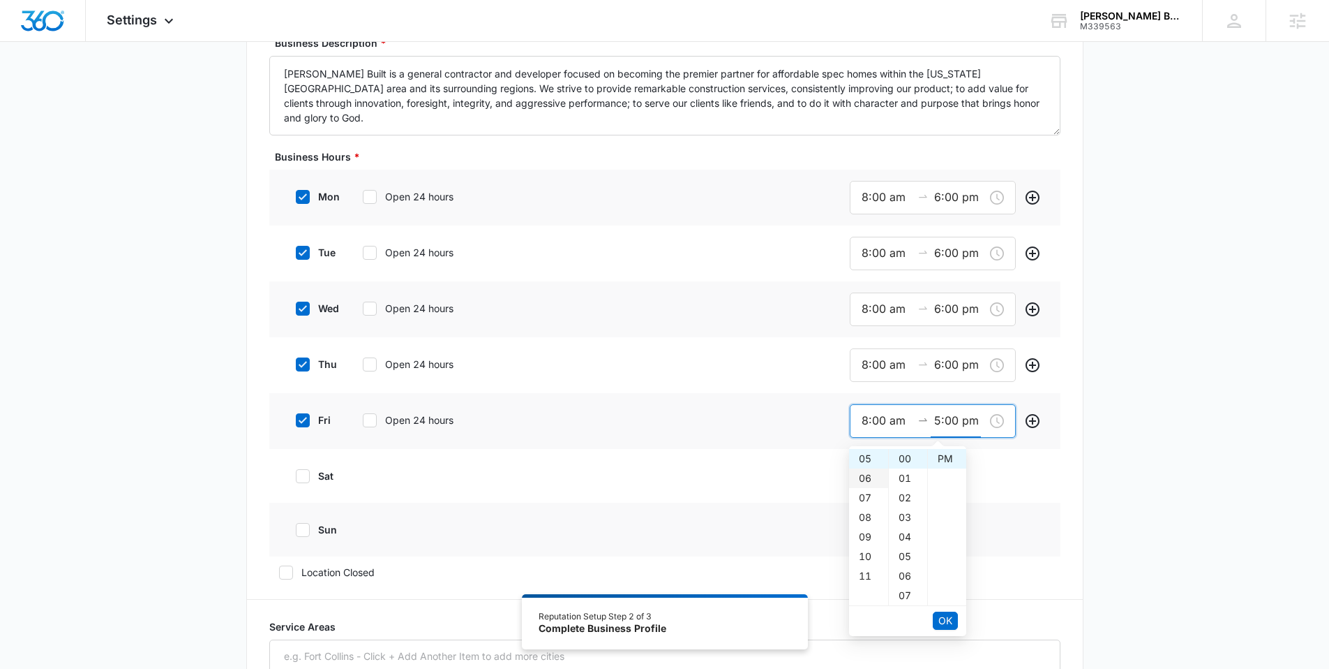
click at [867, 481] on div "06" at bounding box center [868, 478] width 39 height 20
type input "6:00 pm"
click at [944, 619] on span "OK" at bounding box center [946, 620] width 14 height 15
click at [791, 412] on div "fri Open 24 hours 8:00 am 6:00 pm" at bounding box center [664, 421] width 791 height 56
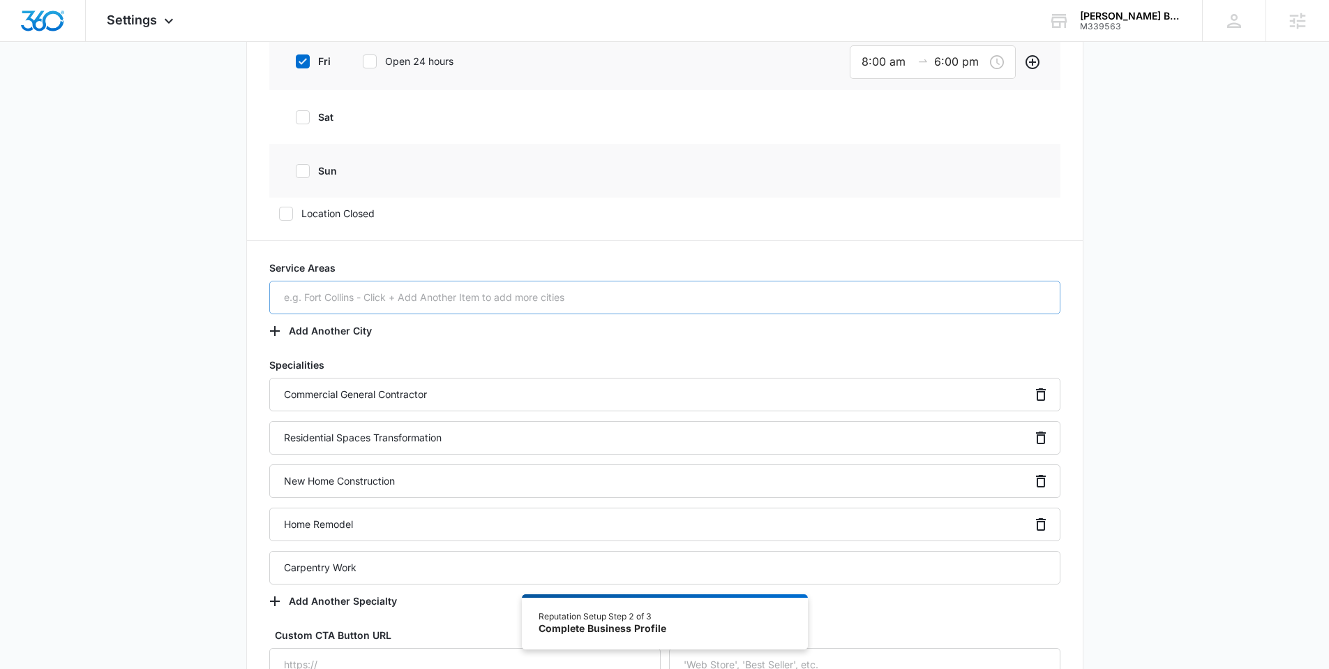
scroll to position [780, 0]
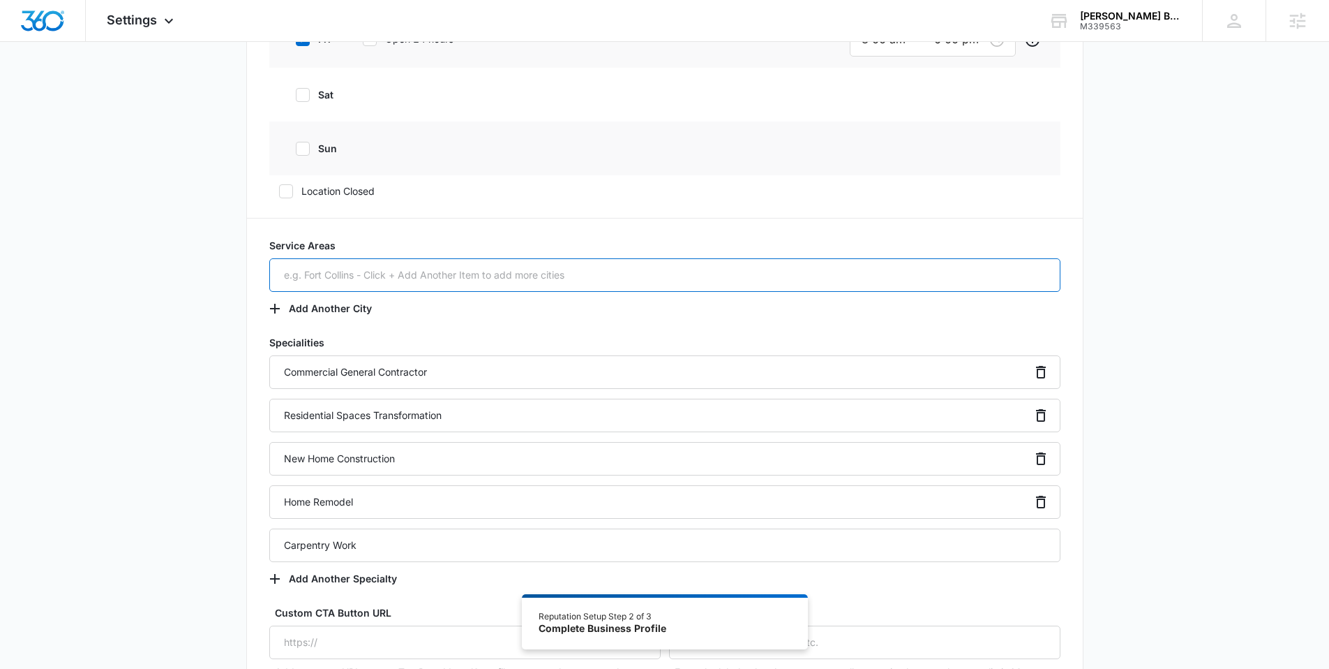
click at [361, 274] on input "text" at bounding box center [664, 274] width 791 height 33
paste input "[GEOGRAPHIC_DATA], [US_STATE]"
type input "[GEOGRAPHIC_DATA], [US_STATE]"
click at [319, 302] on button "Add Another City" at bounding box center [327, 308] width 117 height 33
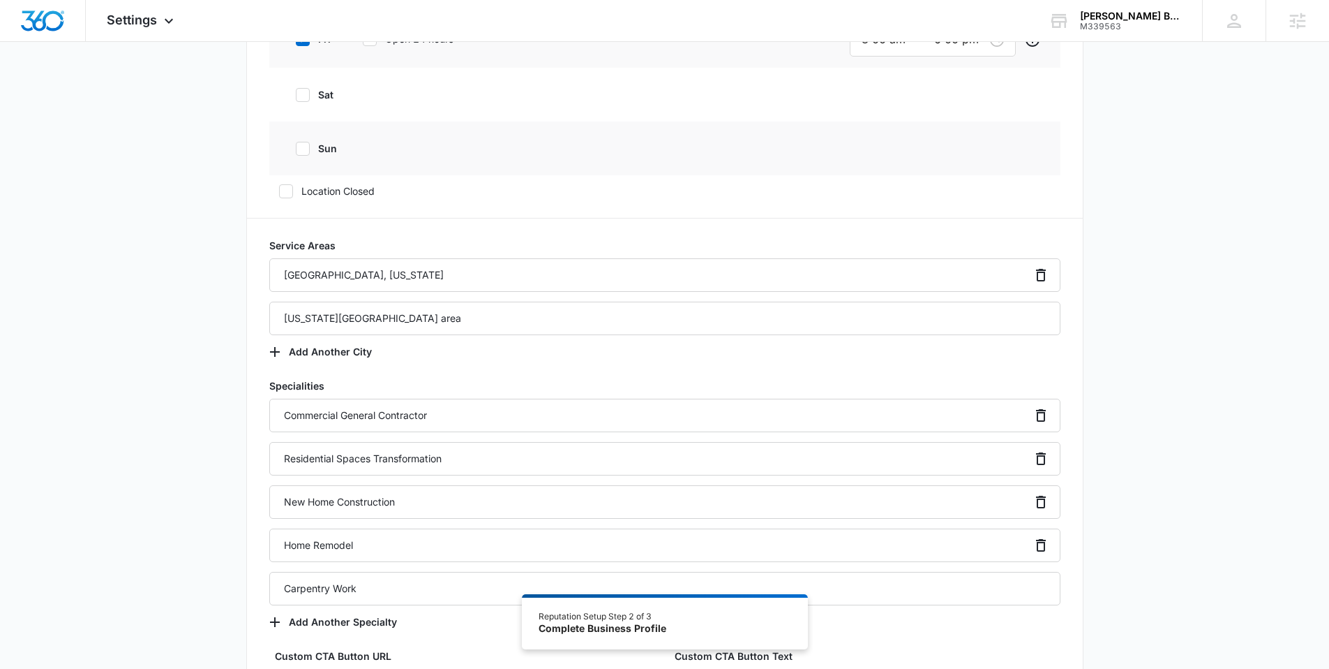
type input "[US_STATE][GEOGRAPHIC_DATA] area"
click at [184, 309] on div "Additional Info Public Email [EMAIL_ADDRESS][DOMAIN_NAME] This will be displaye…" at bounding box center [664, 117] width 1329 height 1622
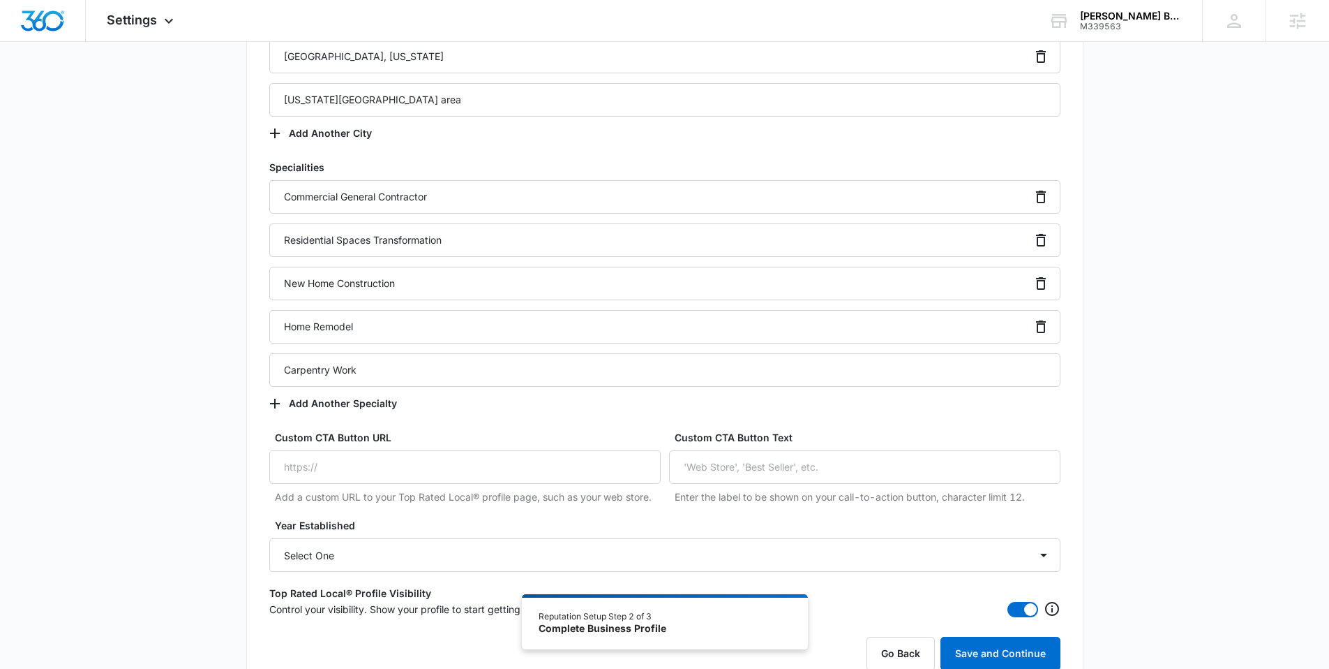
scroll to position [1000, 0]
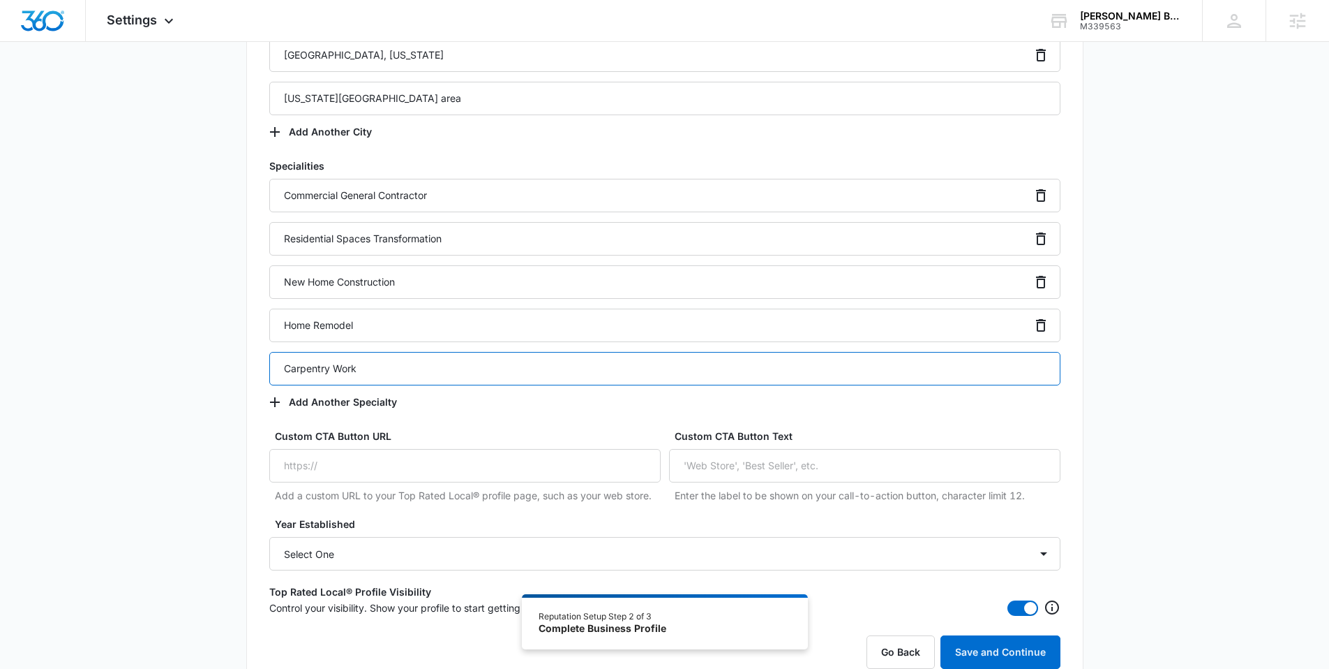
click at [396, 373] on input "Carpentry Work" at bounding box center [664, 368] width 791 height 33
click at [394, 373] on input "Carpentry Work" at bounding box center [664, 368] width 791 height 33
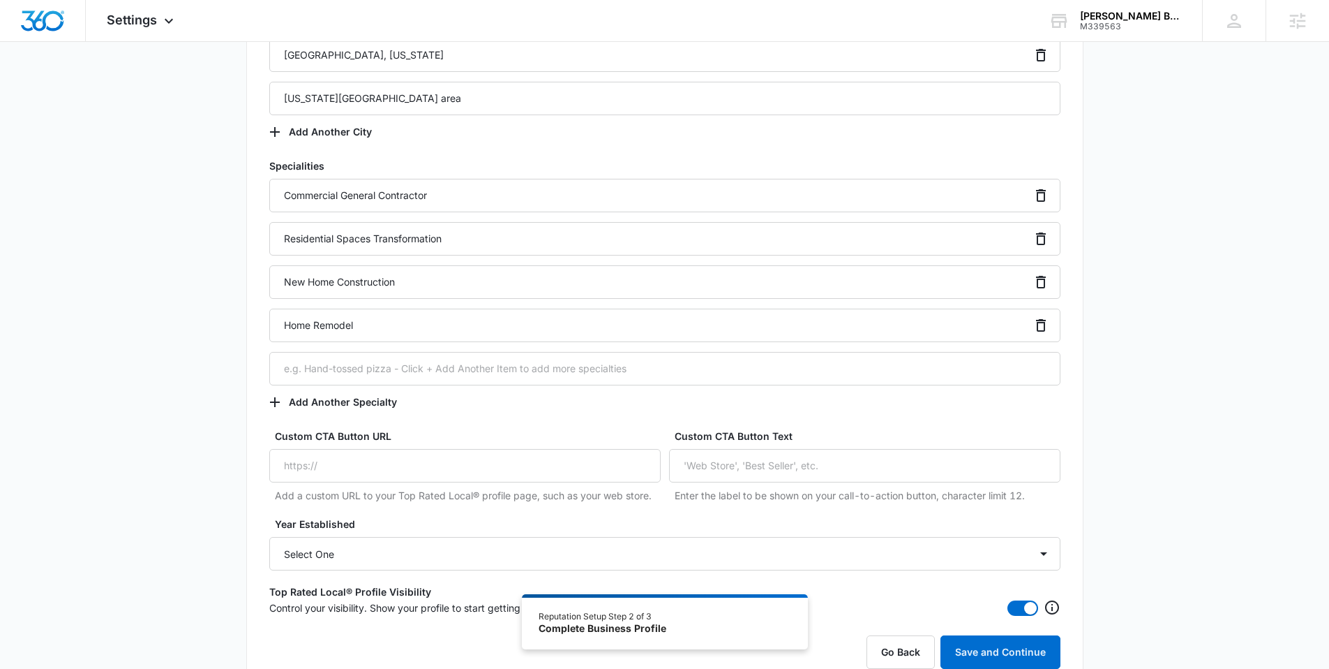
click at [374, 369] on input "text" at bounding box center [664, 368] width 791 height 33
paste input "Affordable spec homes"
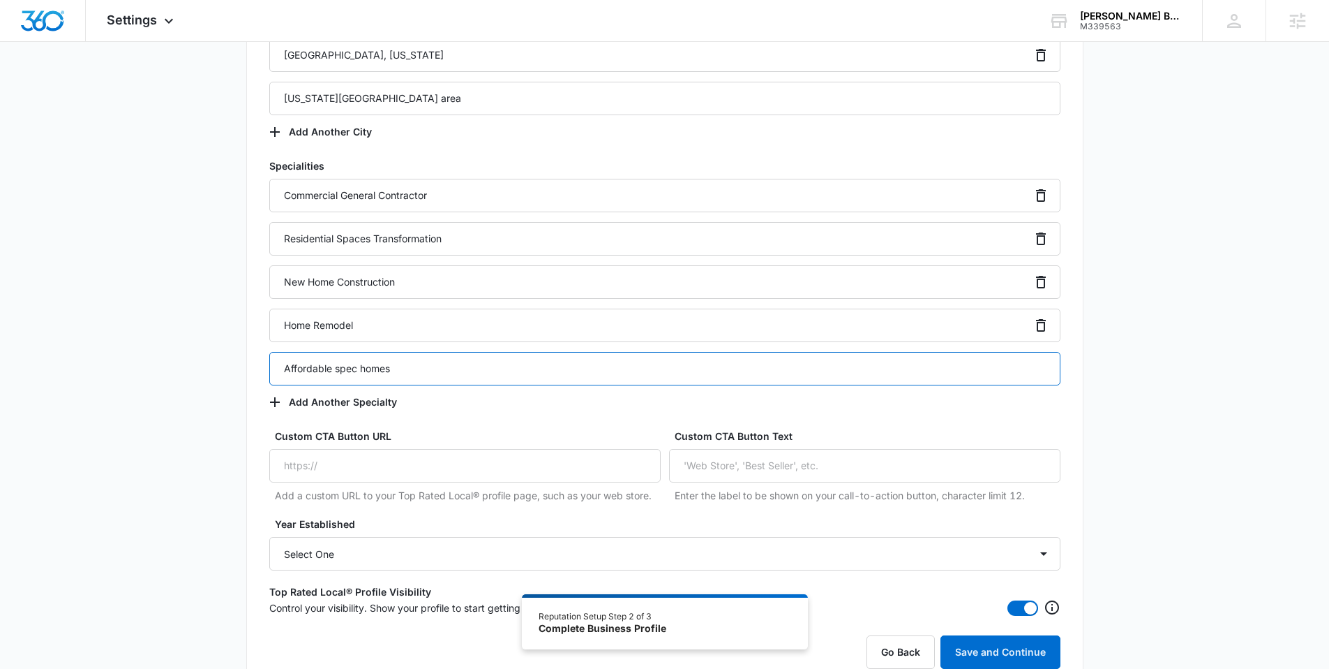
click at [340, 370] on input "Affordable spec homes" at bounding box center [664, 368] width 791 height 33
click at [368, 375] on input "Affordable Spec homes" at bounding box center [664, 368] width 791 height 33
type input "Affordable Spec Homes"
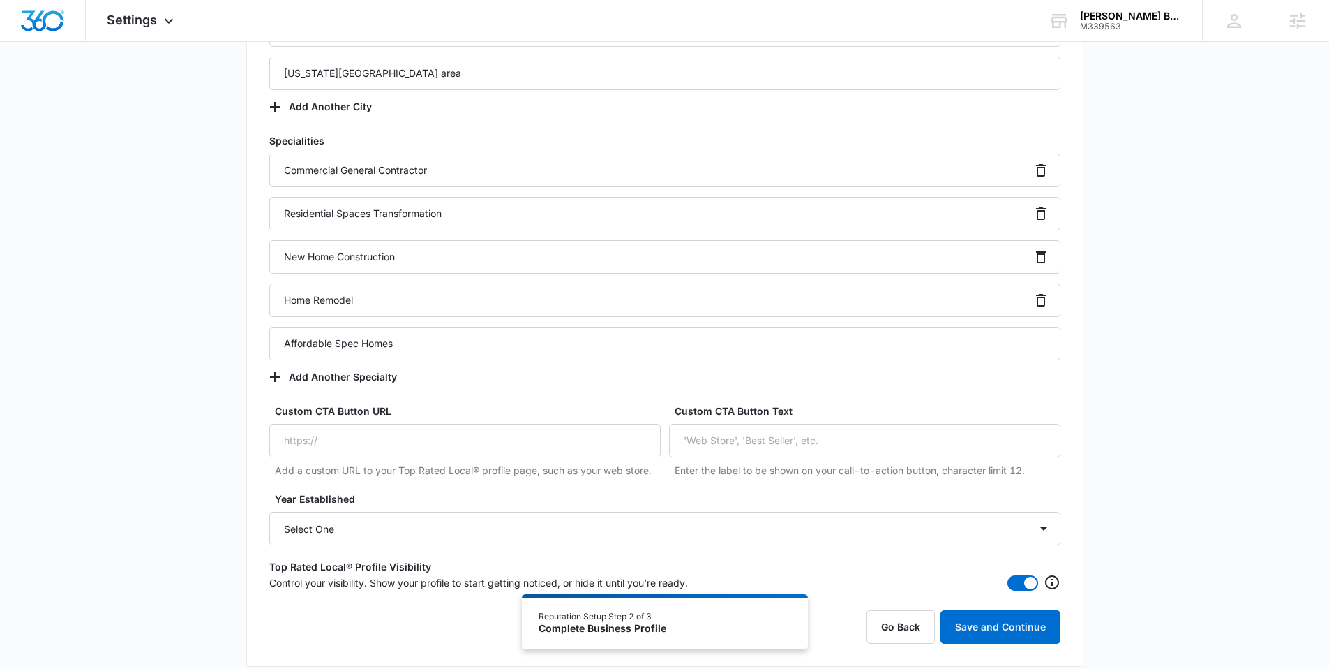
scroll to position [1047, 0]
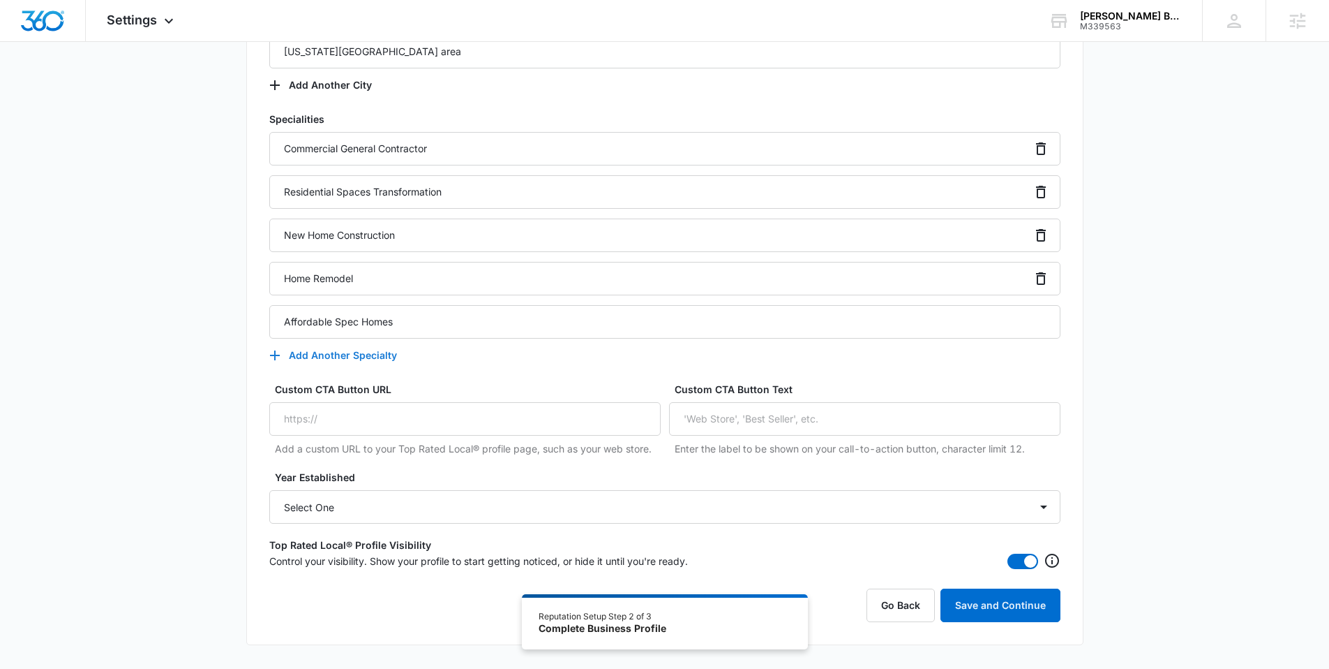
click at [327, 355] on button "Add Another Specialty" at bounding box center [340, 354] width 142 height 33
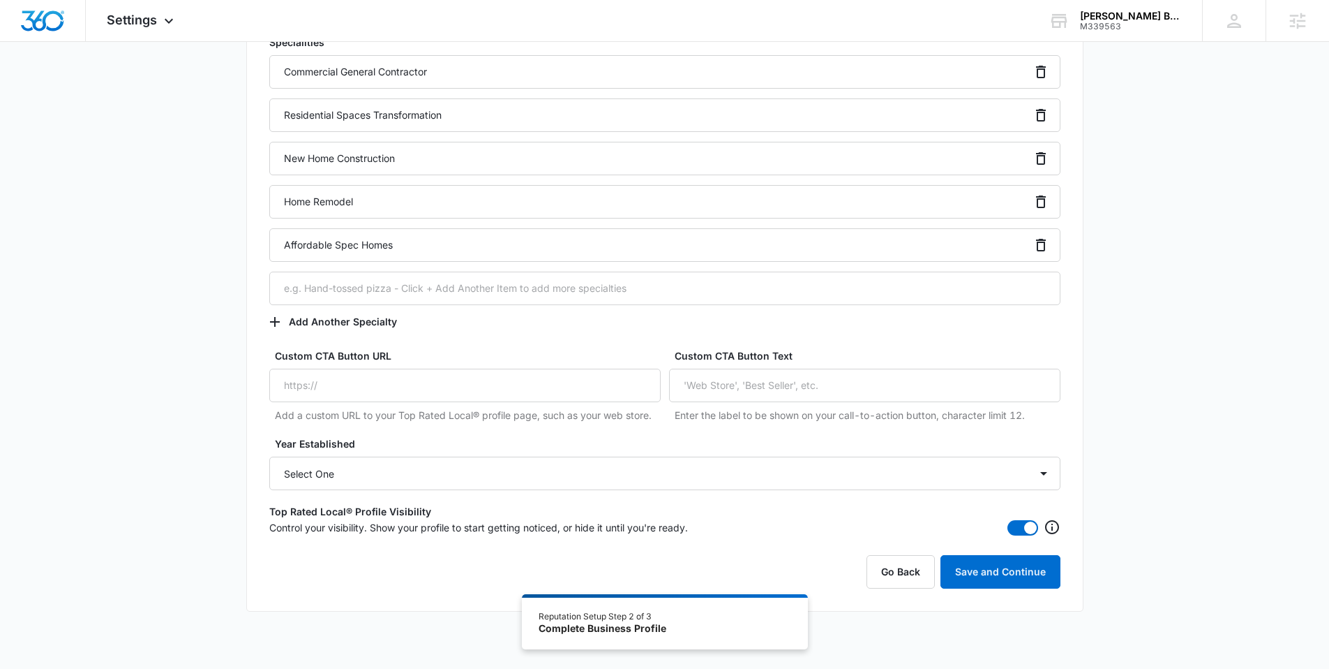
scroll to position [1143, 0]
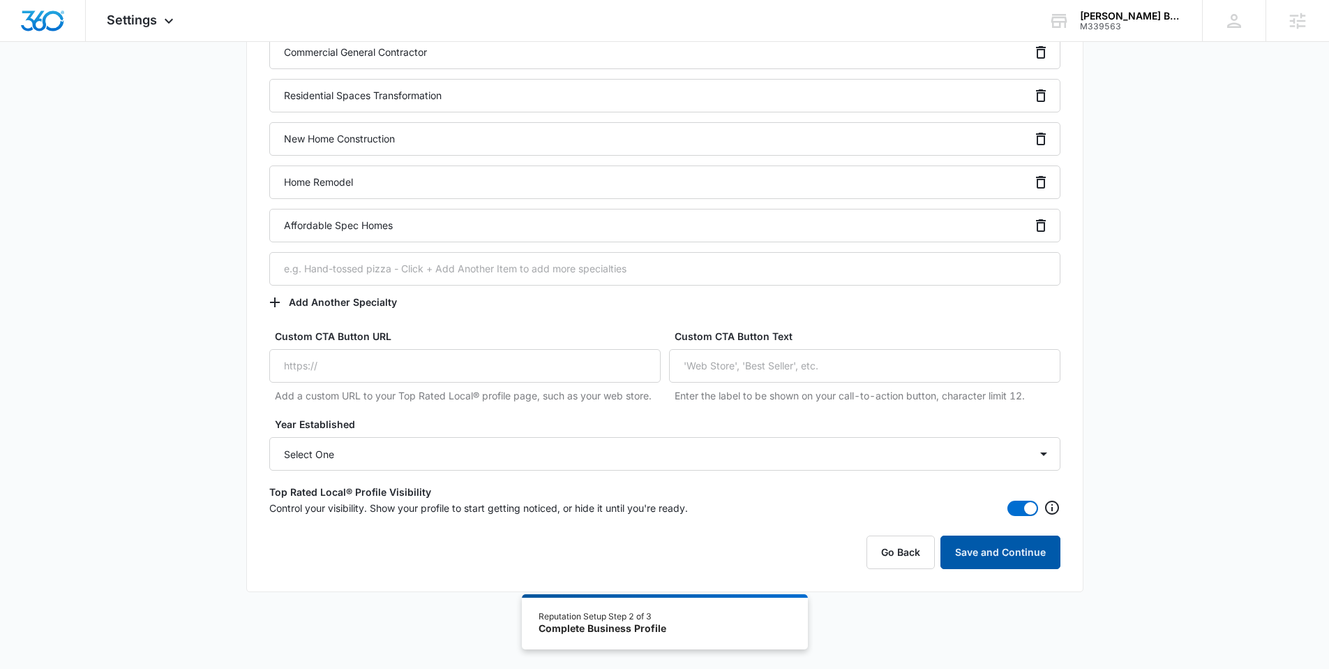
click at [984, 543] on button "Save and Continue" at bounding box center [1001, 551] width 120 height 33
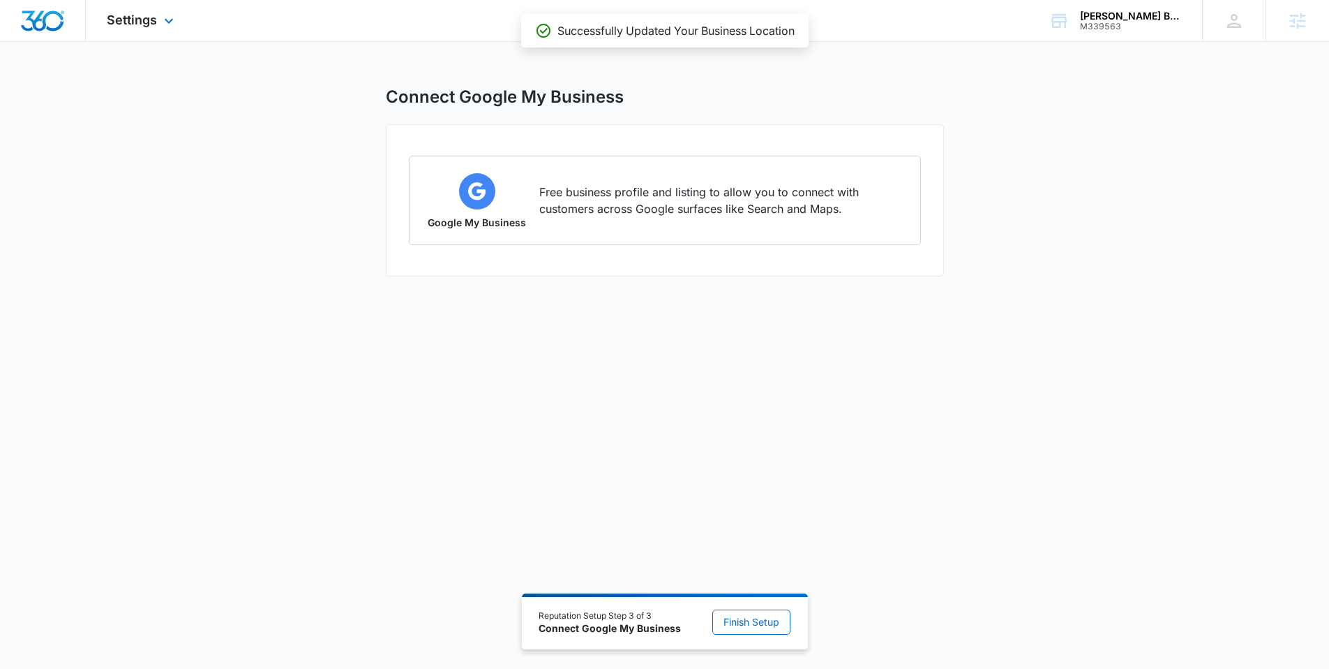
click at [49, 11] on img "Dashboard" at bounding box center [42, 20] width 45 height 21
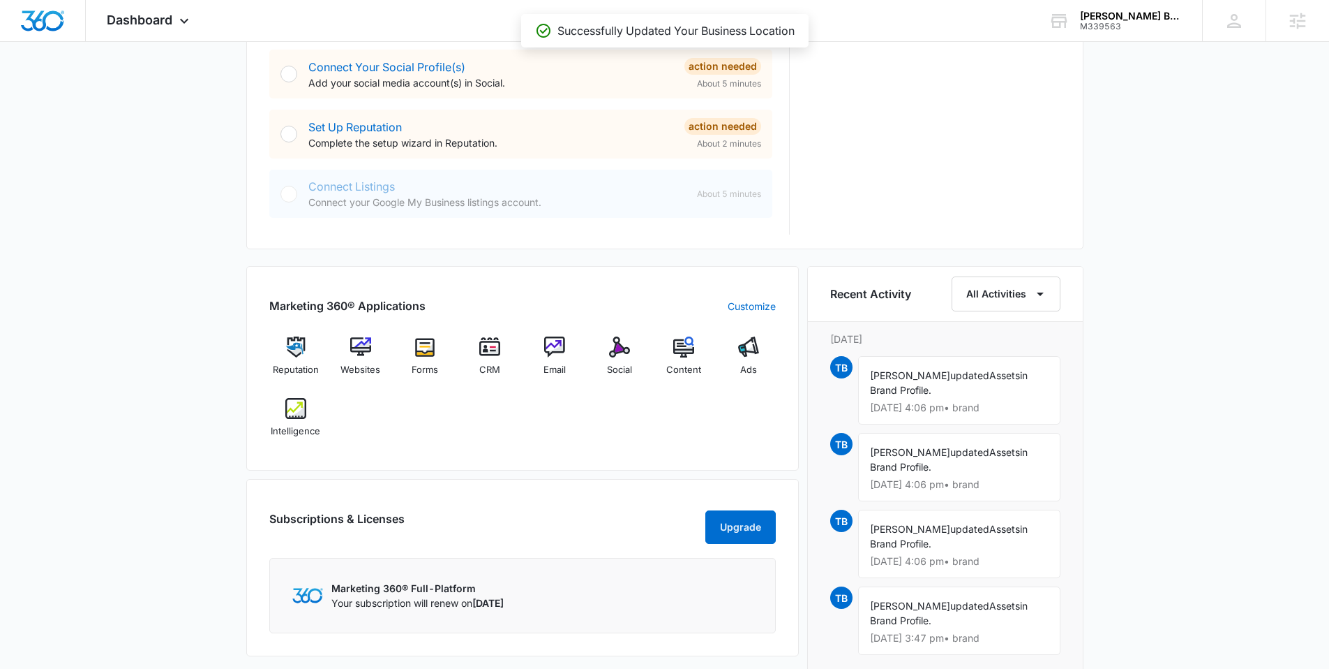
scroll to position [676, 0]
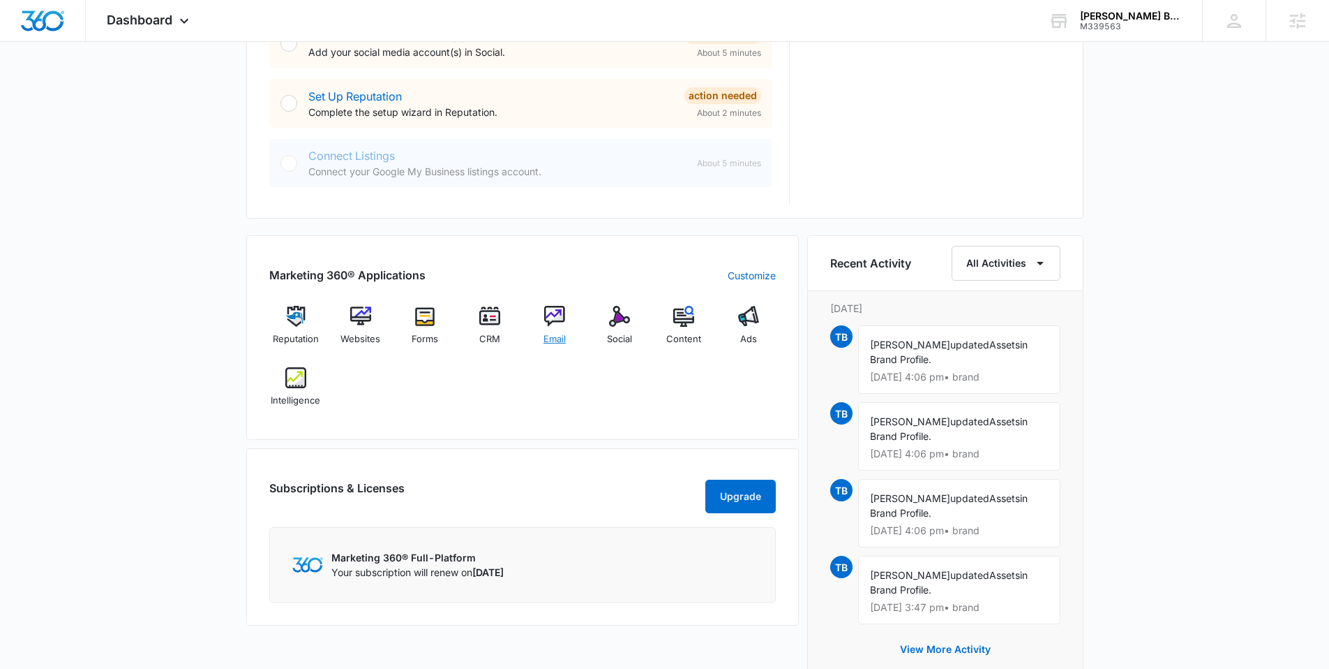
click at [553, 312] on img at bounding box center [554, 316] width 21 height 21
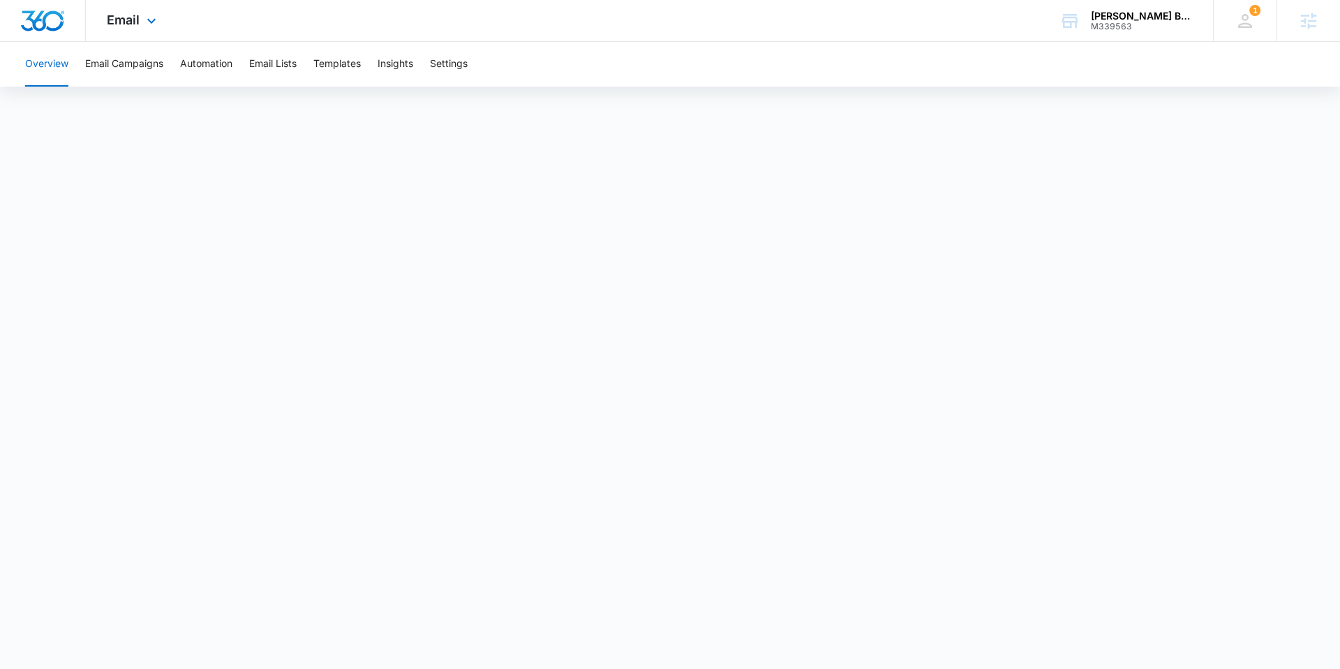
click at [43, 13] on img "Dashboard" at bounding box center [42, 20] width 45 height 21
